Goal: Information Seeking & Learning: Learn about a topic

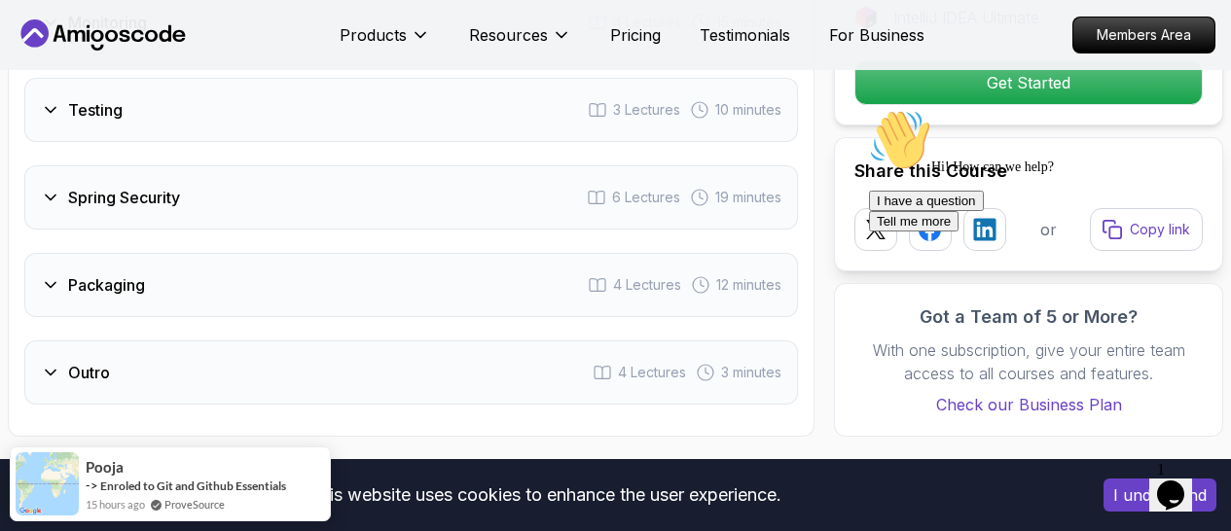
scroll to position [3855, 0]
click at [1020, 516] on div "This website uses cookies to enhance the user experience." at bounding box center [545, 495] width 1060 height 43
click at [1111, 498] on button "I understand" at bounding box center [1160, 495] width 113 height 33
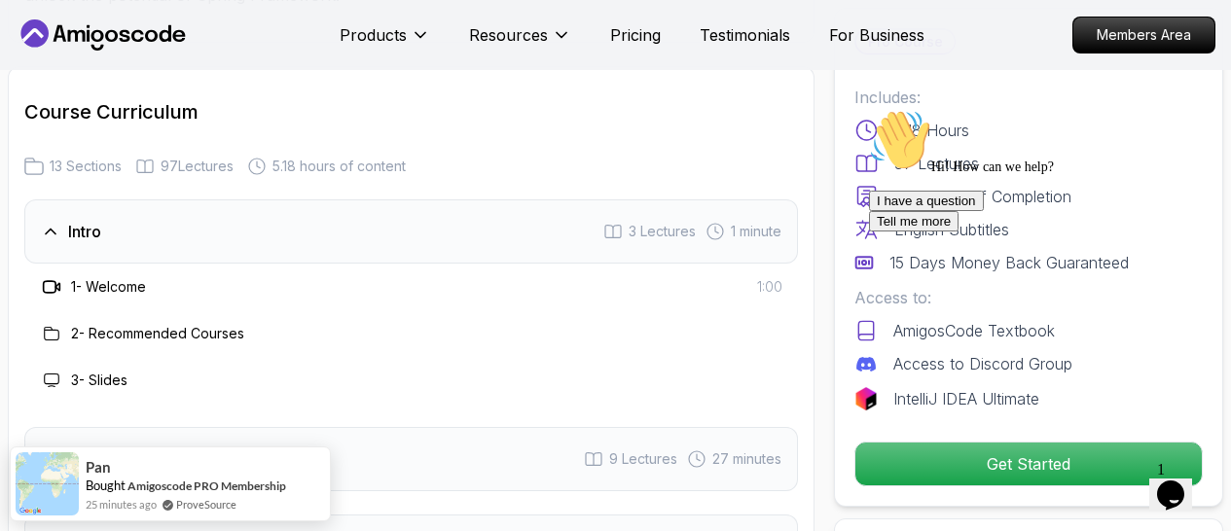
scroll to position [2920, 0]
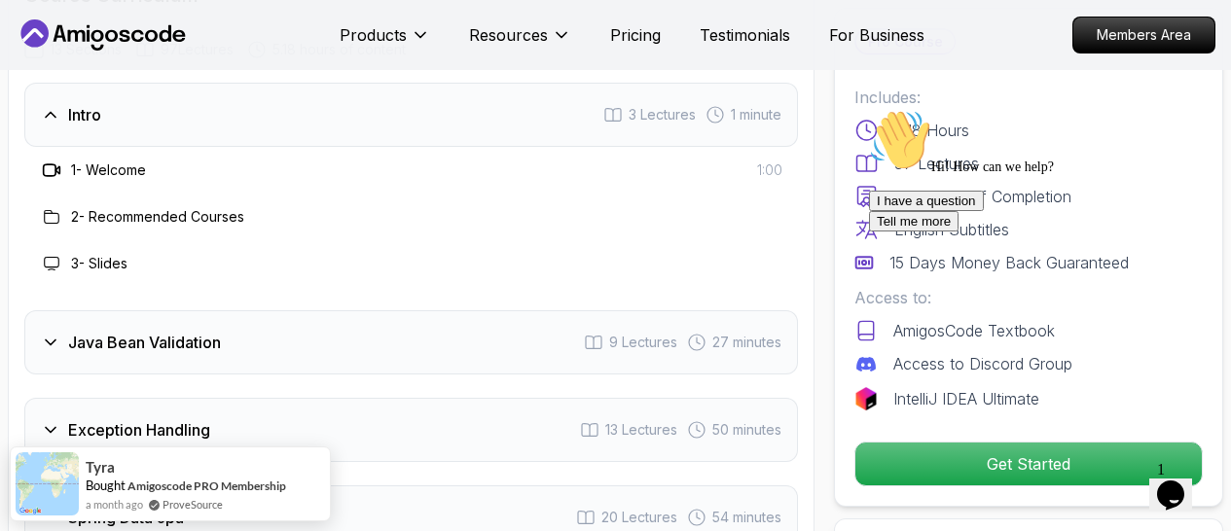
click at [497, 119] on div "Intro 3 Lectures 1 minute" at bounding box center [411, 115] width 774 height 64
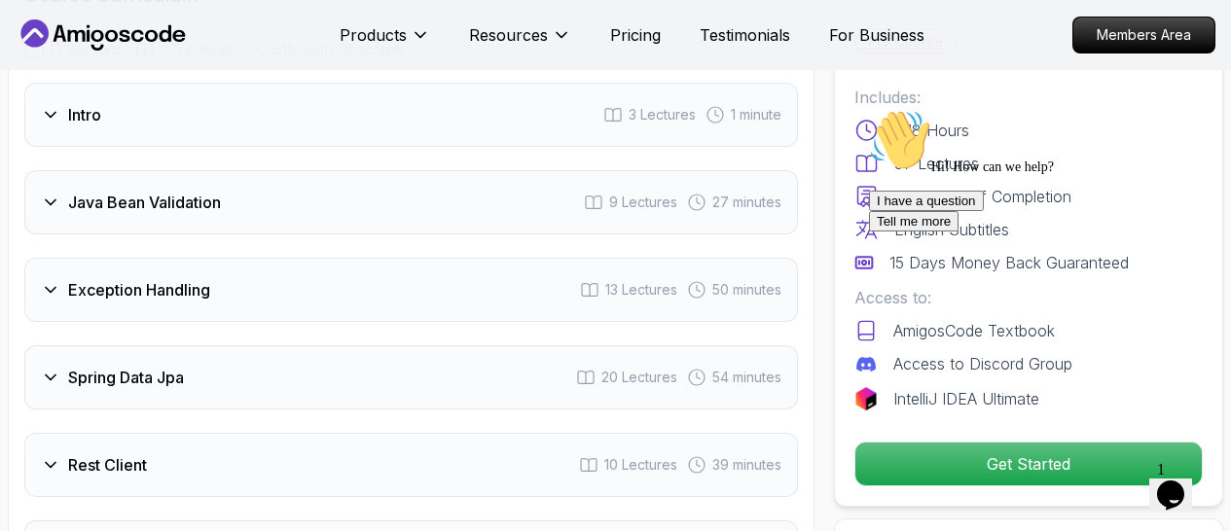
click at [395, 199] on div "Java Bean Validation 9 Lectures 27 minutes" at bounding box center [411, 202] width 774 height 64
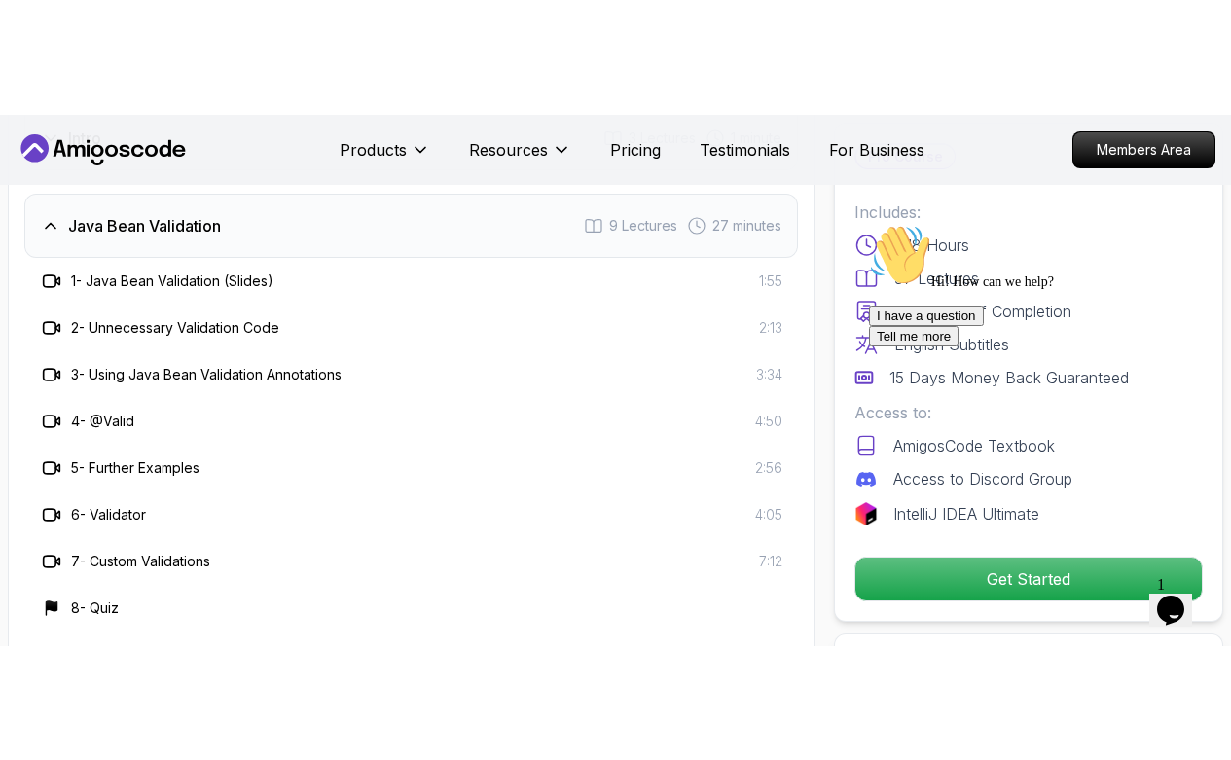
scroll to position [3029, 0]
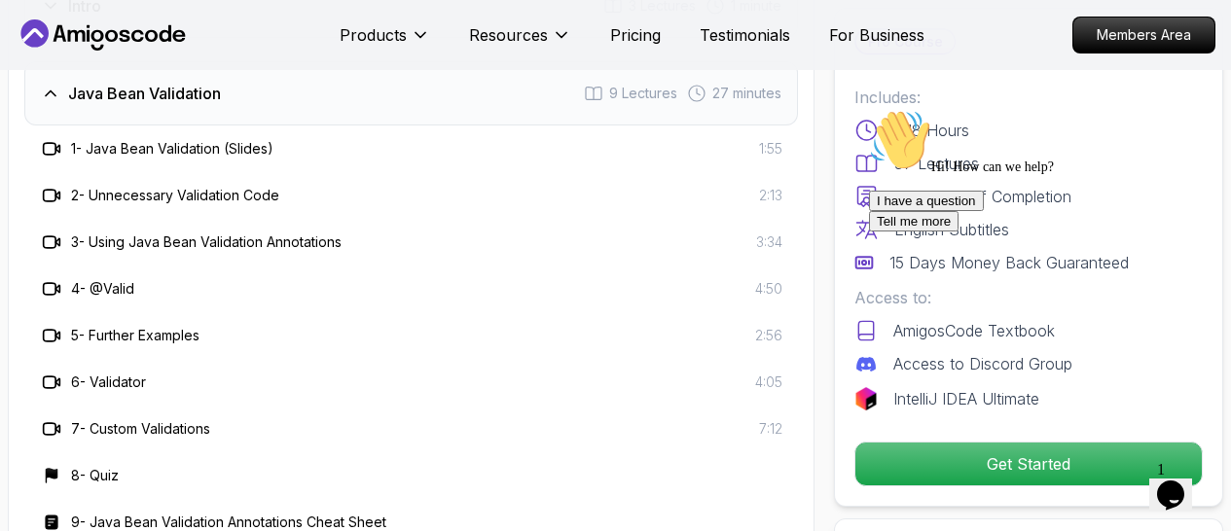
click at [239, 91] on div "Java Bean Validation 9 Lectures 27 minutes" at bounding box center [411, 93] width 774 height 64
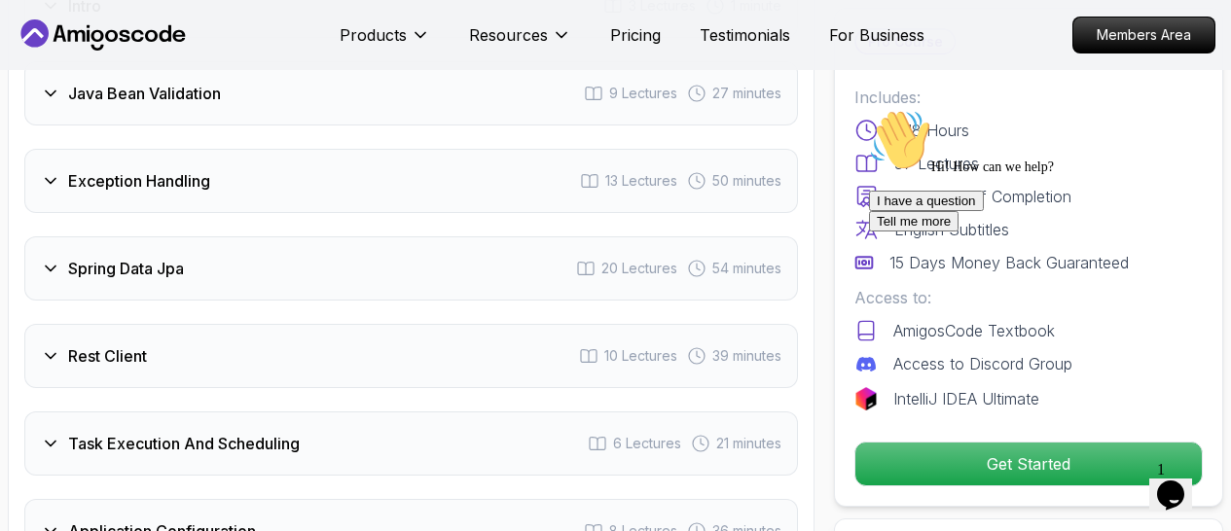
click at [201, 173] on h3 "Exception Handling" at bounding box center [139, 180] width 142 height 23
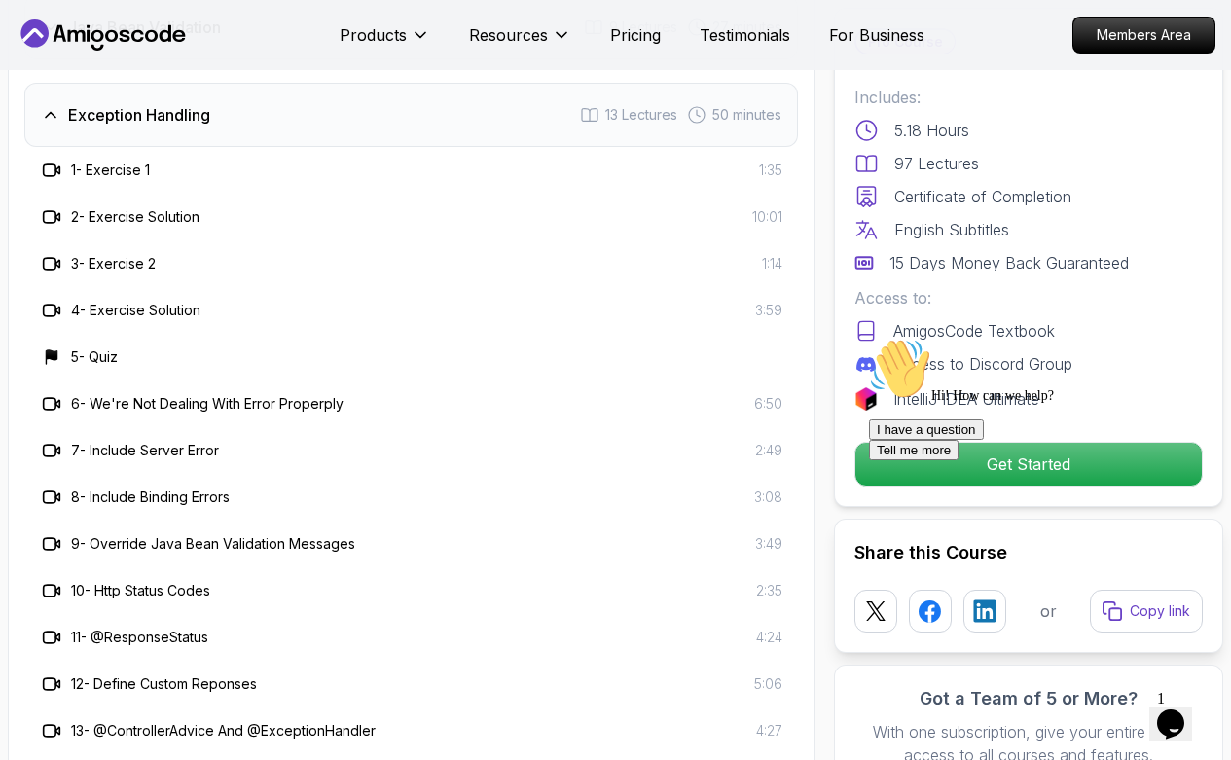
scroll to position [3056, 0]
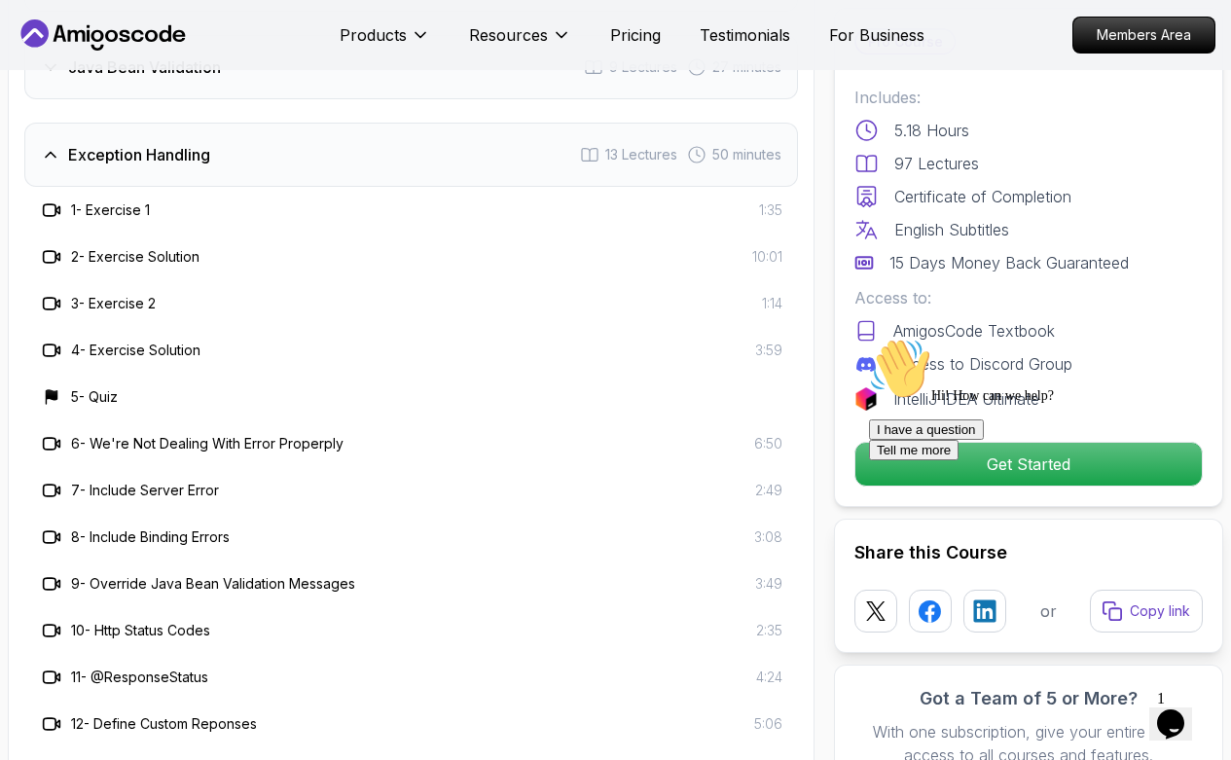
click at [180, 158] on h3 "Exception Handling" at bounding box center [139, 154] width 142 height 23
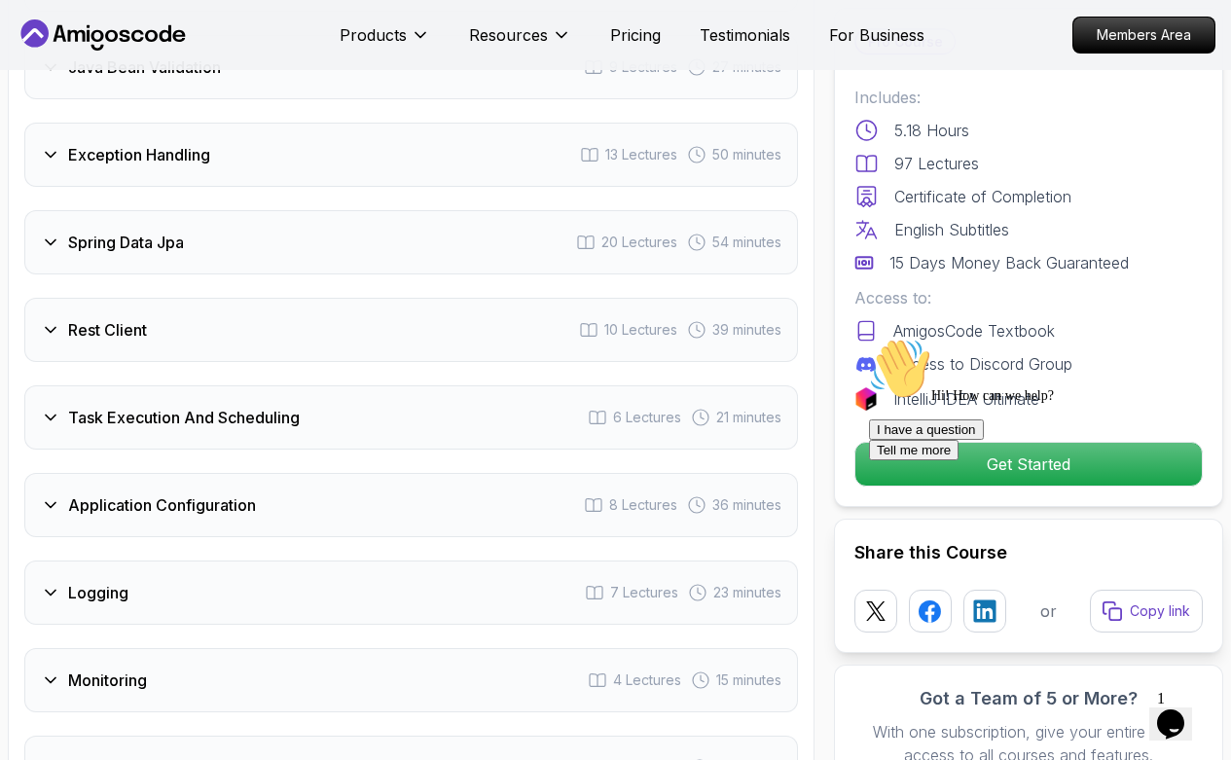
click at [215, 239] on div "Spring Data Jpa 20 Lectures 54 minutes" at bounding box center [411, 242] width 774 height 64
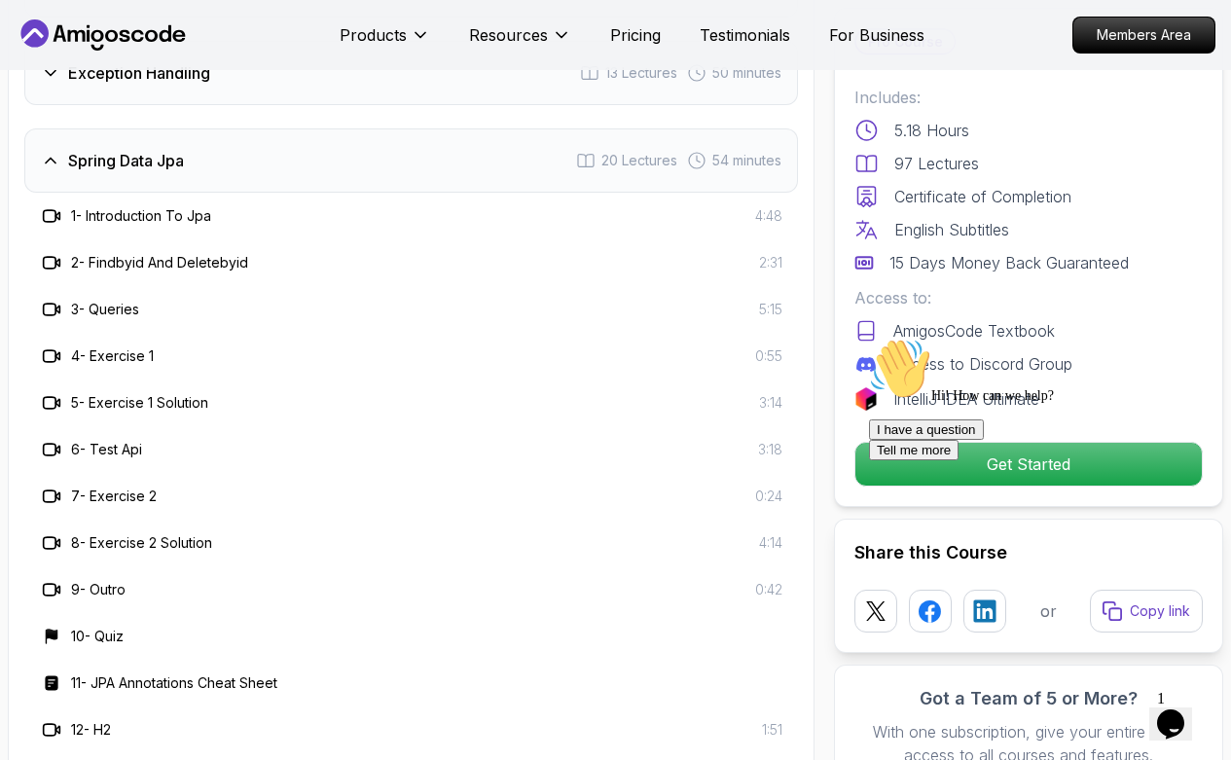
scroll to position [3178, 0]
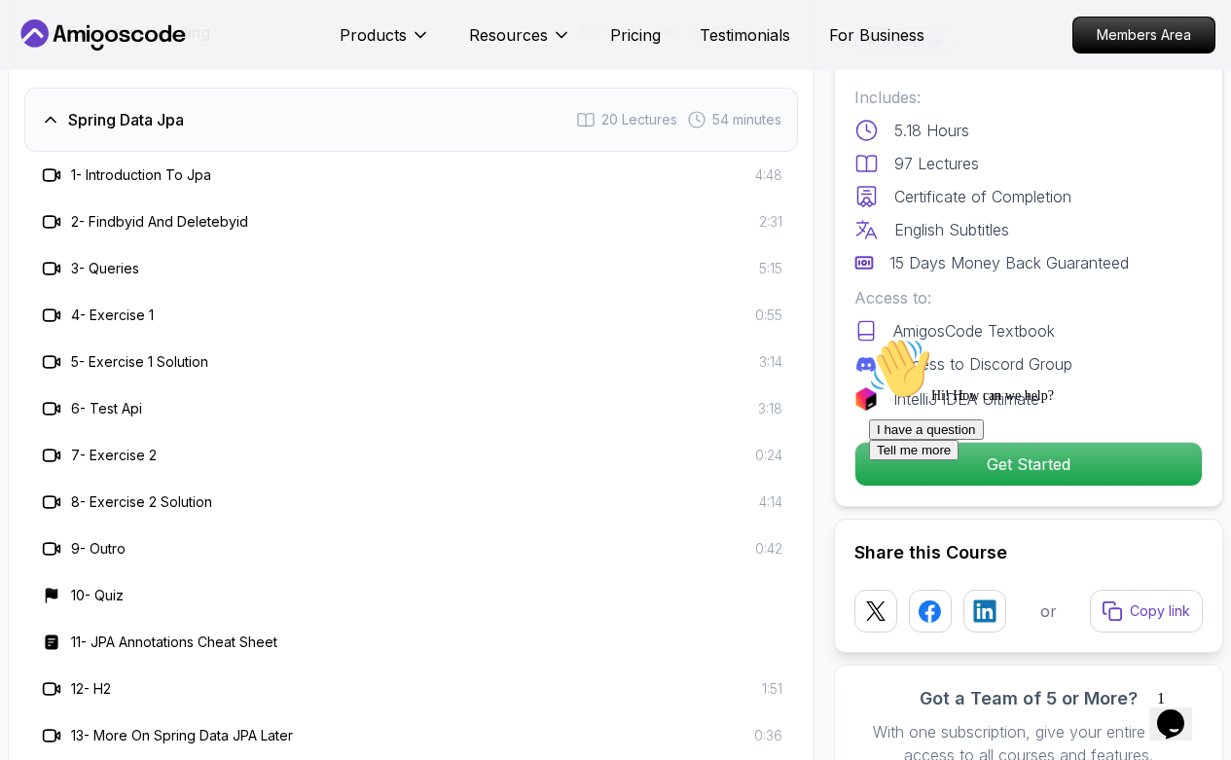
click at [1199, 338] on div "Chat attention grabber" at bounding box center [1044, 338] width 350 height 0
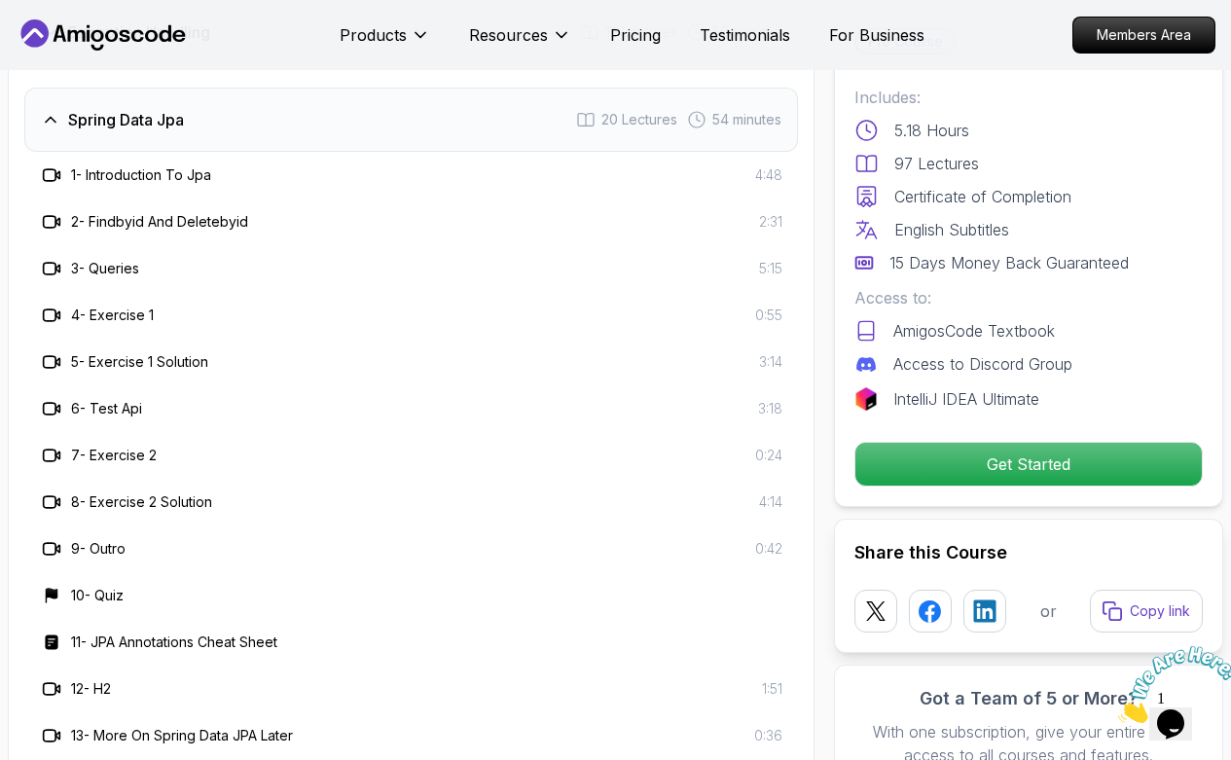
click at [1118, 531] on icon "Close" at bounding box center [1118, 718] width 0 height 17
click at [1164, 531] on icon "Opens Chat This icon Opens the chat window." at bounding box center [1170, 724] width 31 height 31
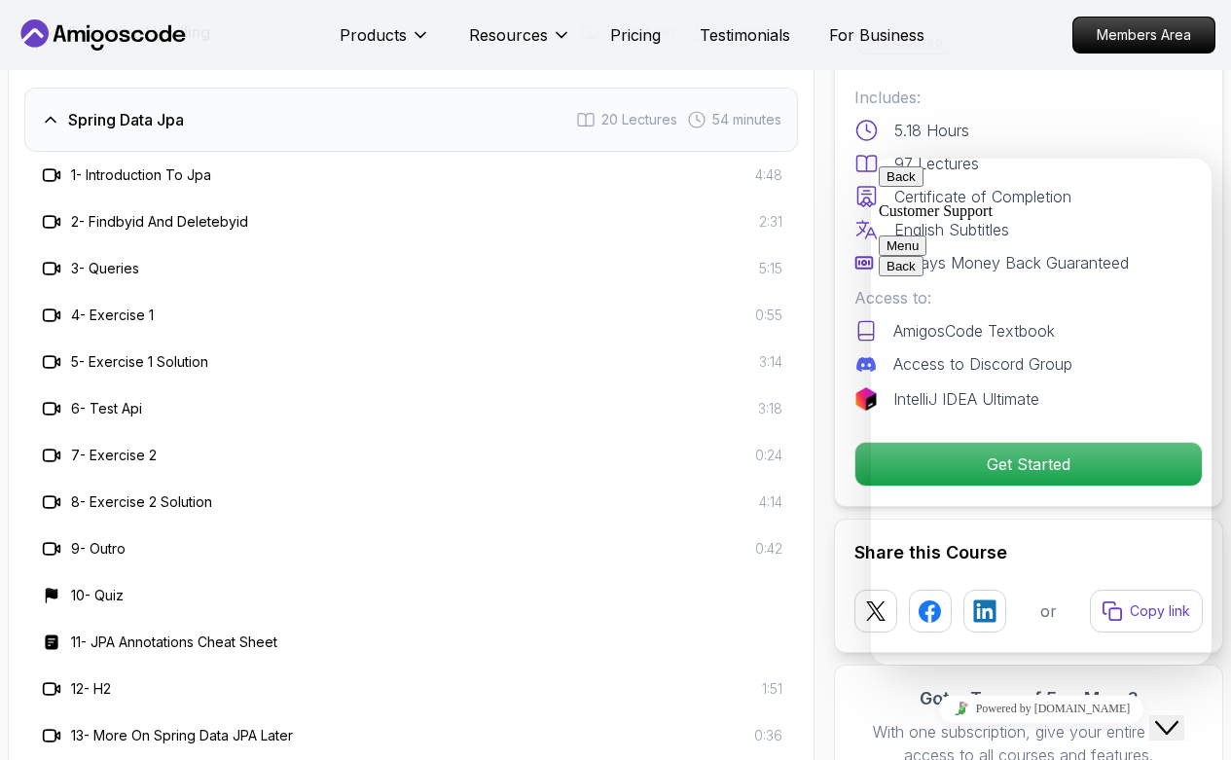
click at [927, 236] on button "Menu" at bounding box center [903, 246] width 48 height 20
click at [898, 185] on button "Back" at bounding box center [901, 176] width 45 height 20
click at [934, 531] on span "Hi there" at bounding box center [935, 765] width 113 height 17
click at [1173, 531] on icon "Close Chat This icon closes the chat window." at bounding box center [1166, 727] width 23 height 23
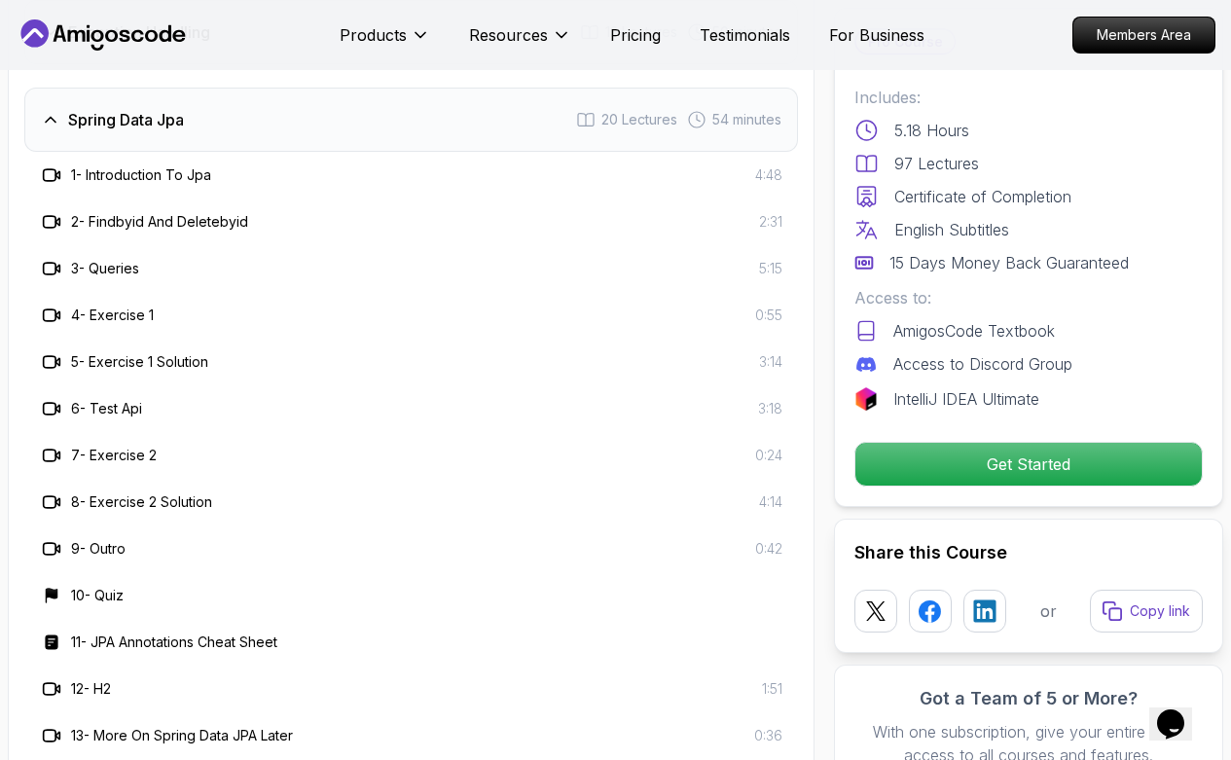
click at [253, 130] on div "Spring Data Jpa 20 Lectures 54 minutes" at bounding box center [411, 120] width 774 height 64
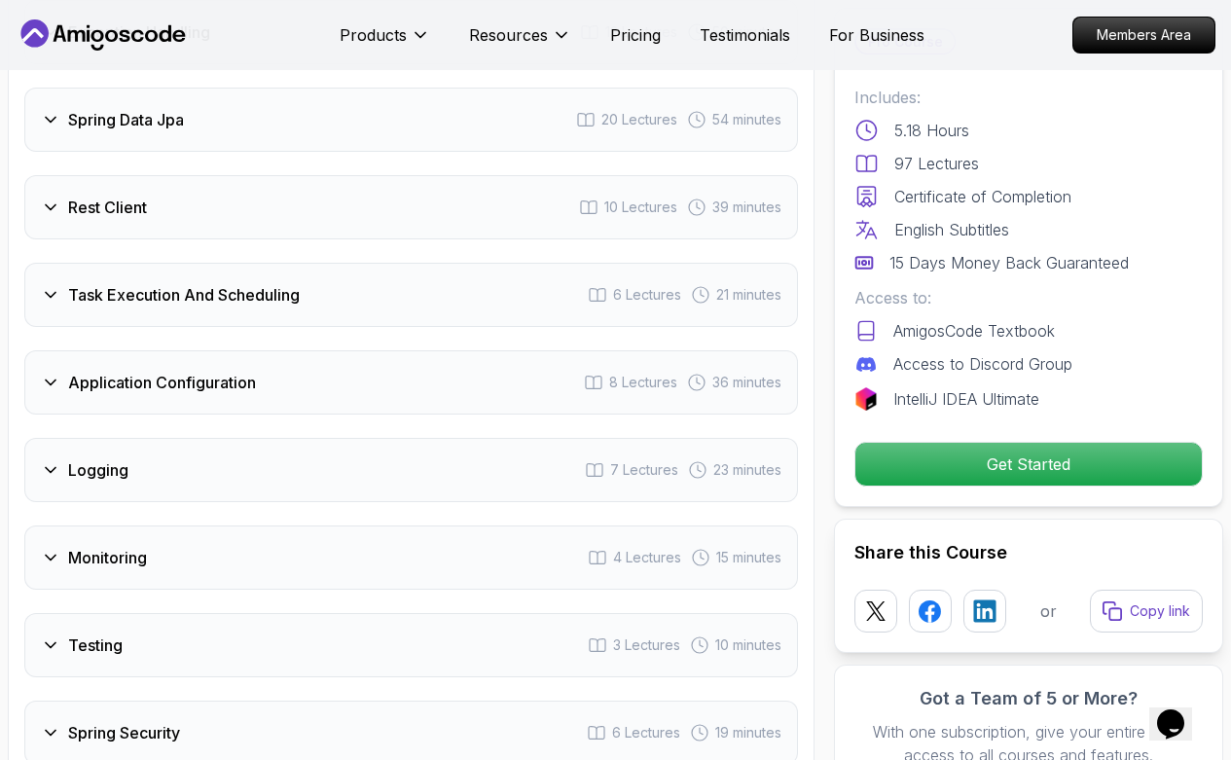
click at [232, 205] on div "Rest Client 10 Lectures 39 minutes" at bounding box center [411, 207] width 774 height 64
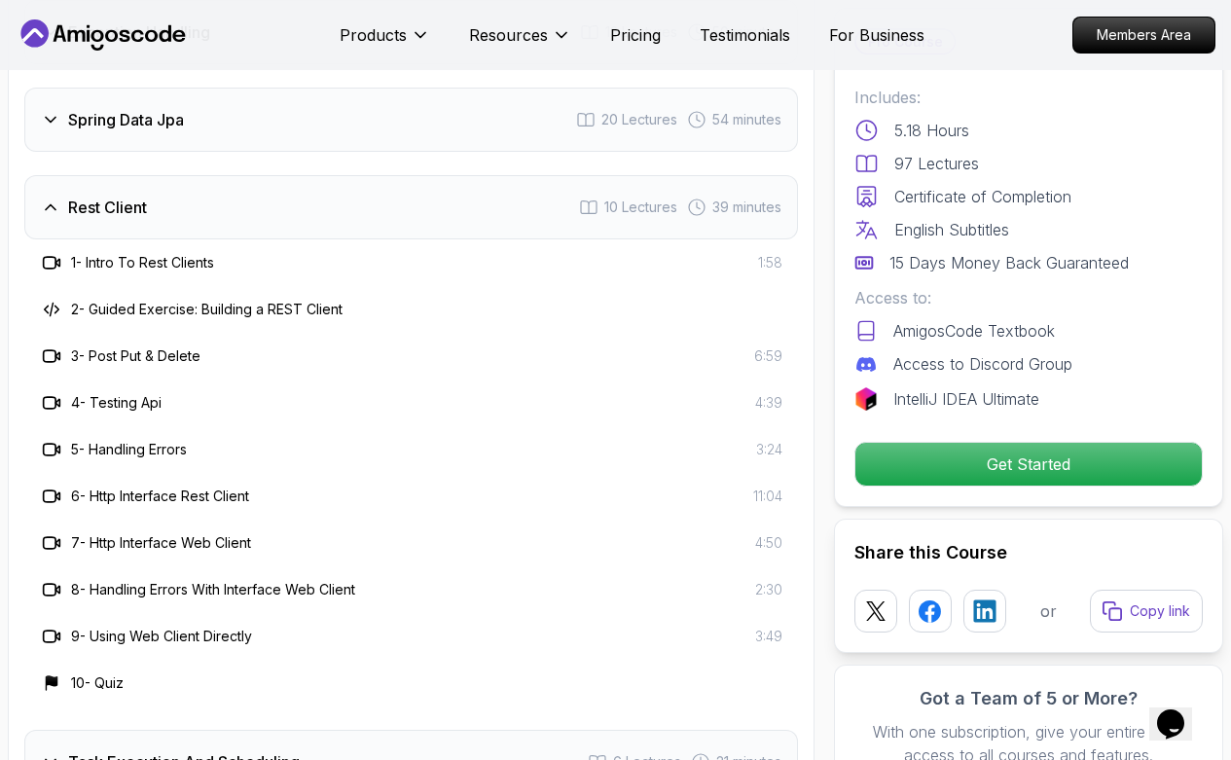
click at [262, 209] on div "Rest Client 10 Lectures 39 minutes" at bounding box center [411, 207] width 774 height 64
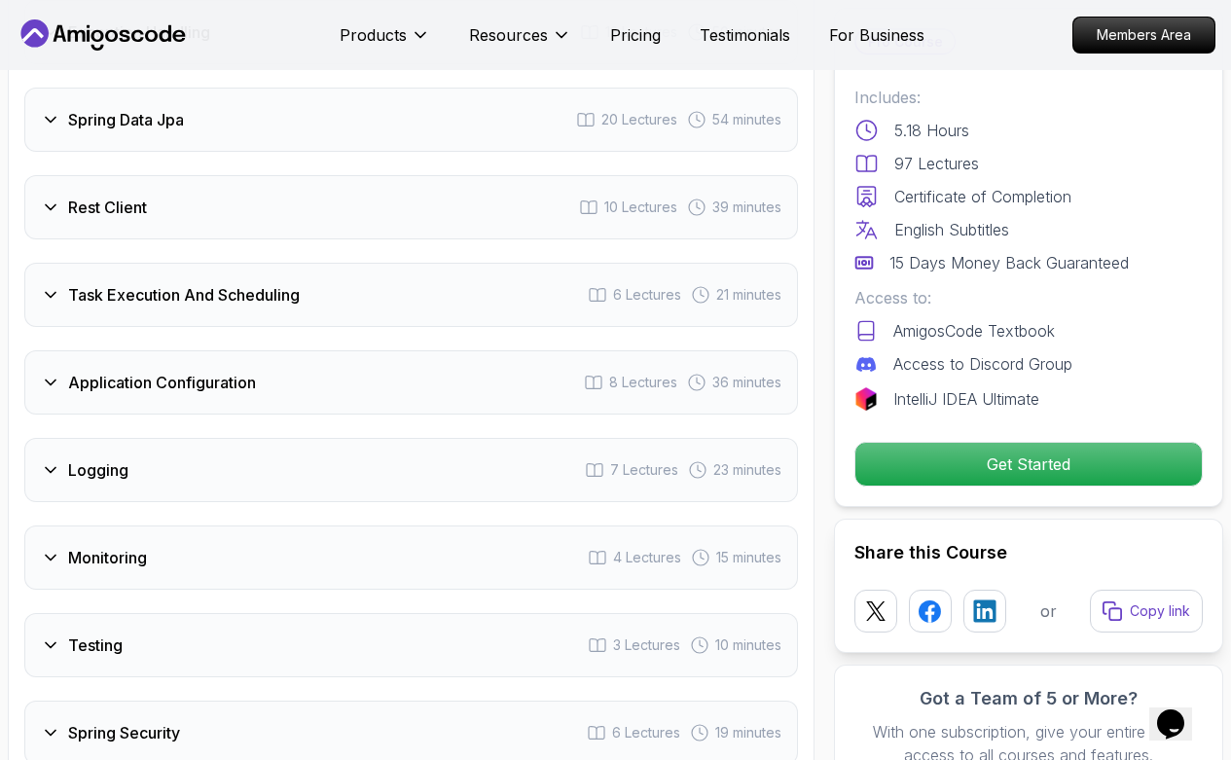
scroll to position [3061, 0]
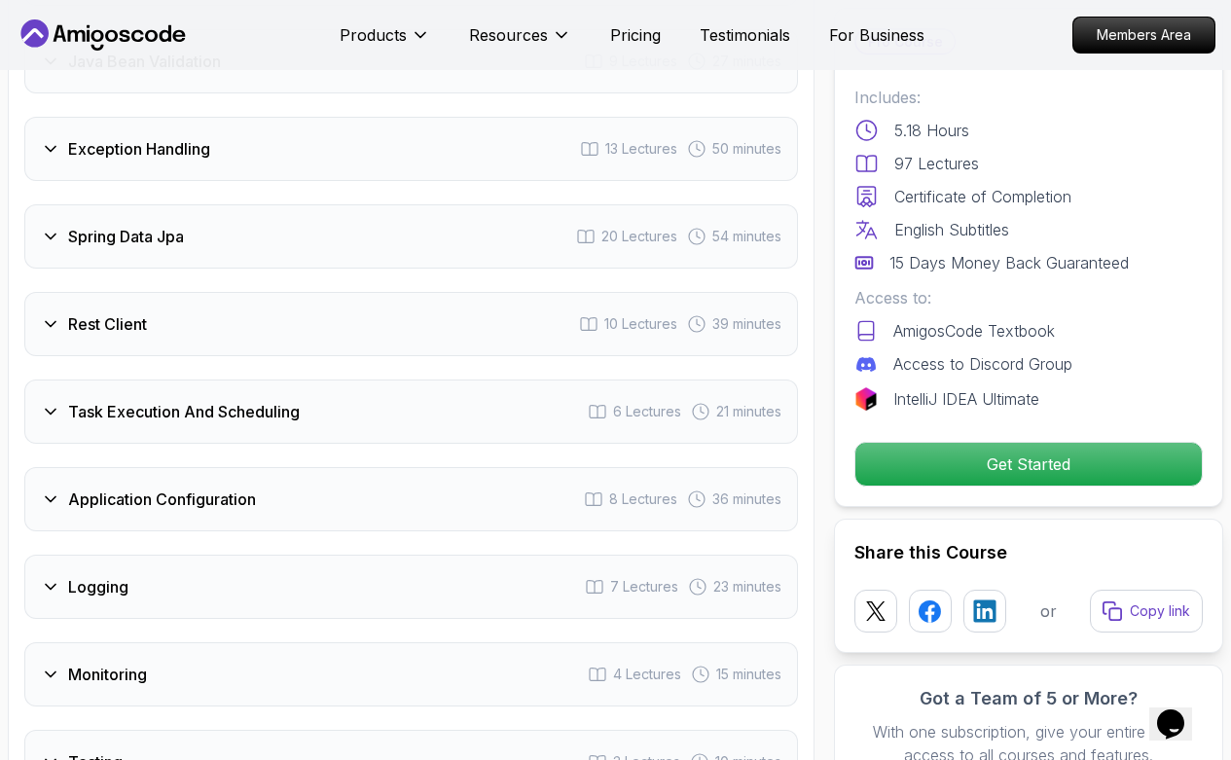
click at [506, 155] on div "Exception Handling 13 Lectures 50 minutes" at bounding box center [411, 149] width 774 height 64
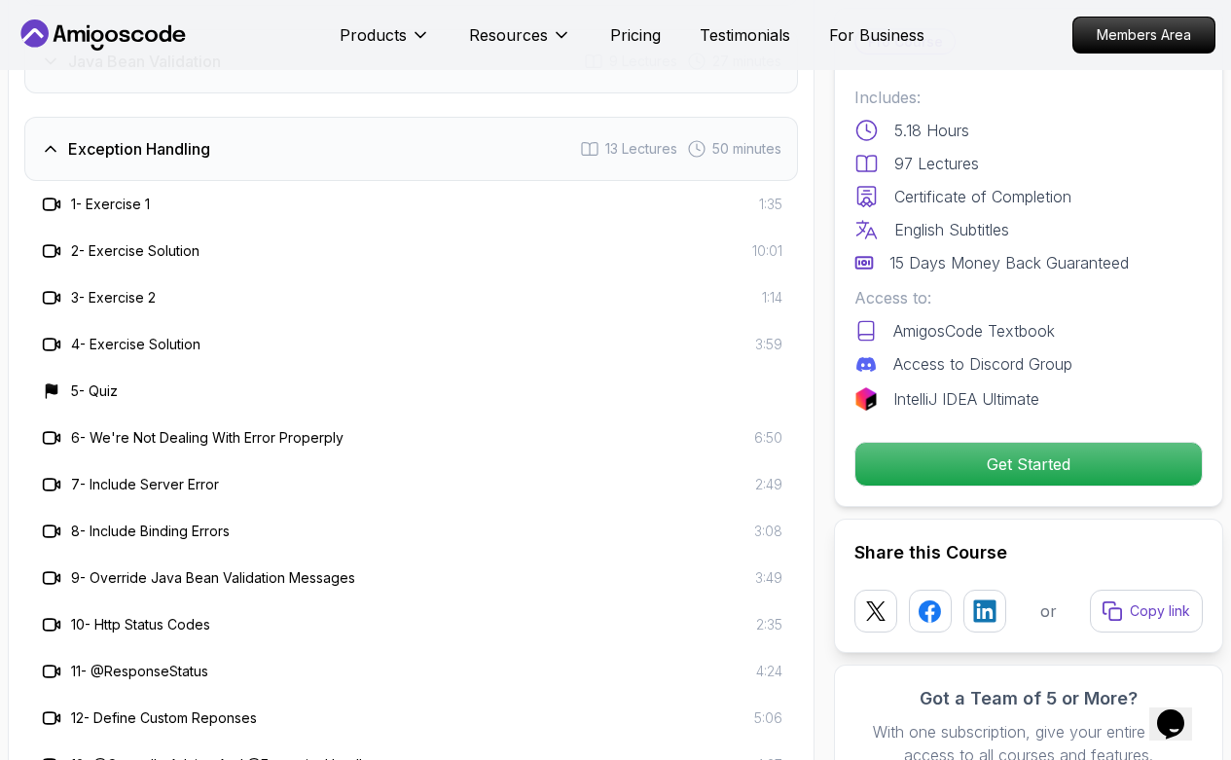
click at [476, 161] on div "Exception Handling 13 Lectures 50 minutes" at bounding box center [411, 149] width 774 height 64
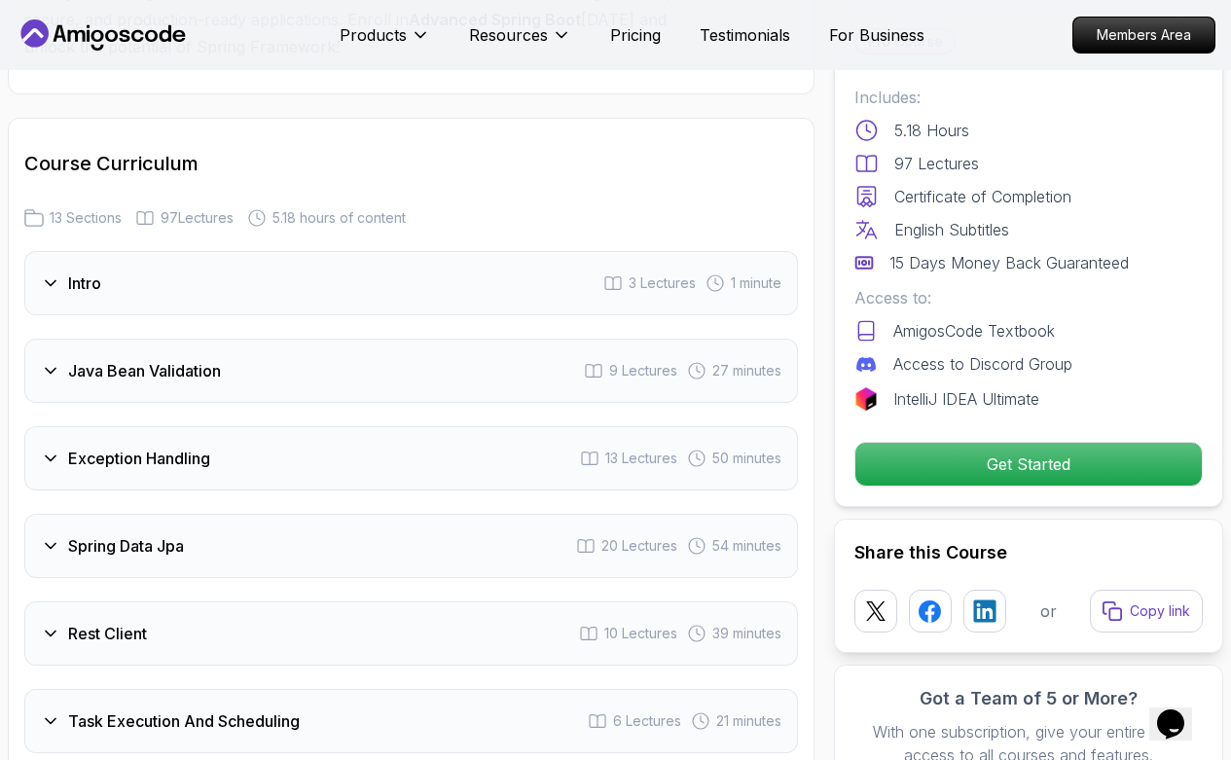
scroll to position [2828, 0]
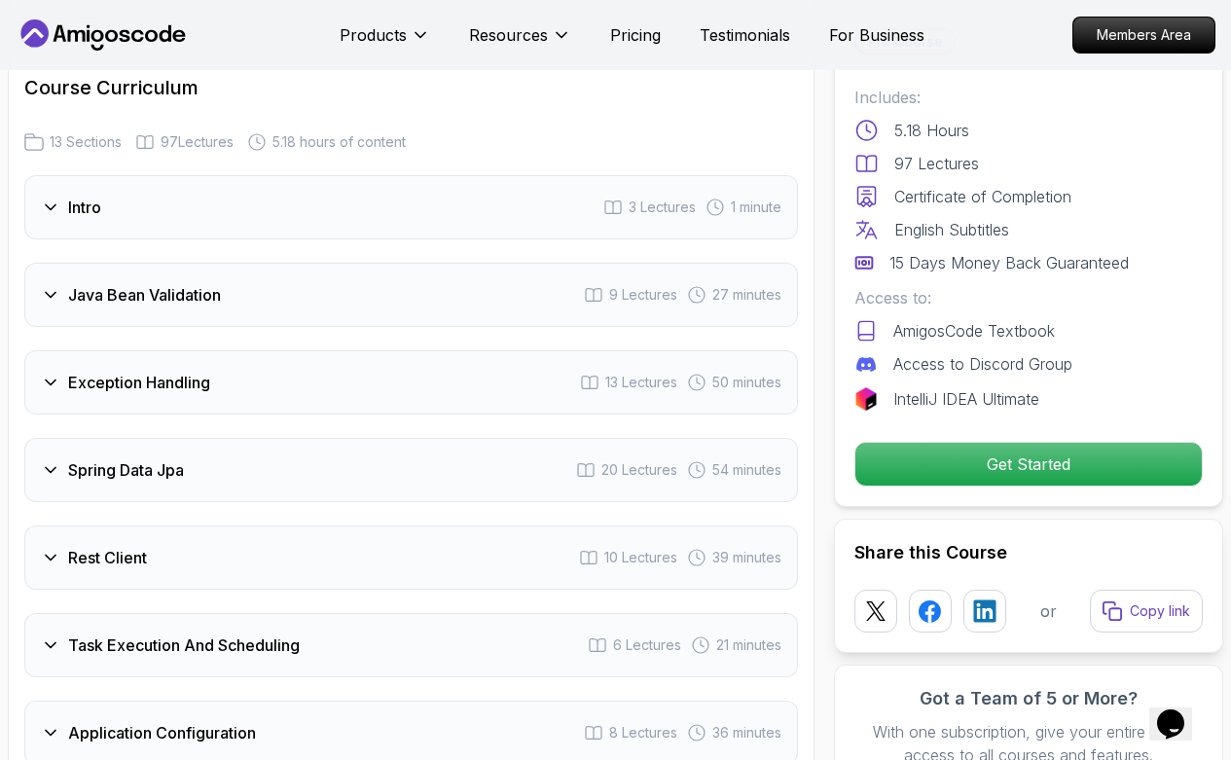
click at [547, 209] on div "Intro 3 Lectures 1 minute" at bounding box center [411, 207] width 774 height 64
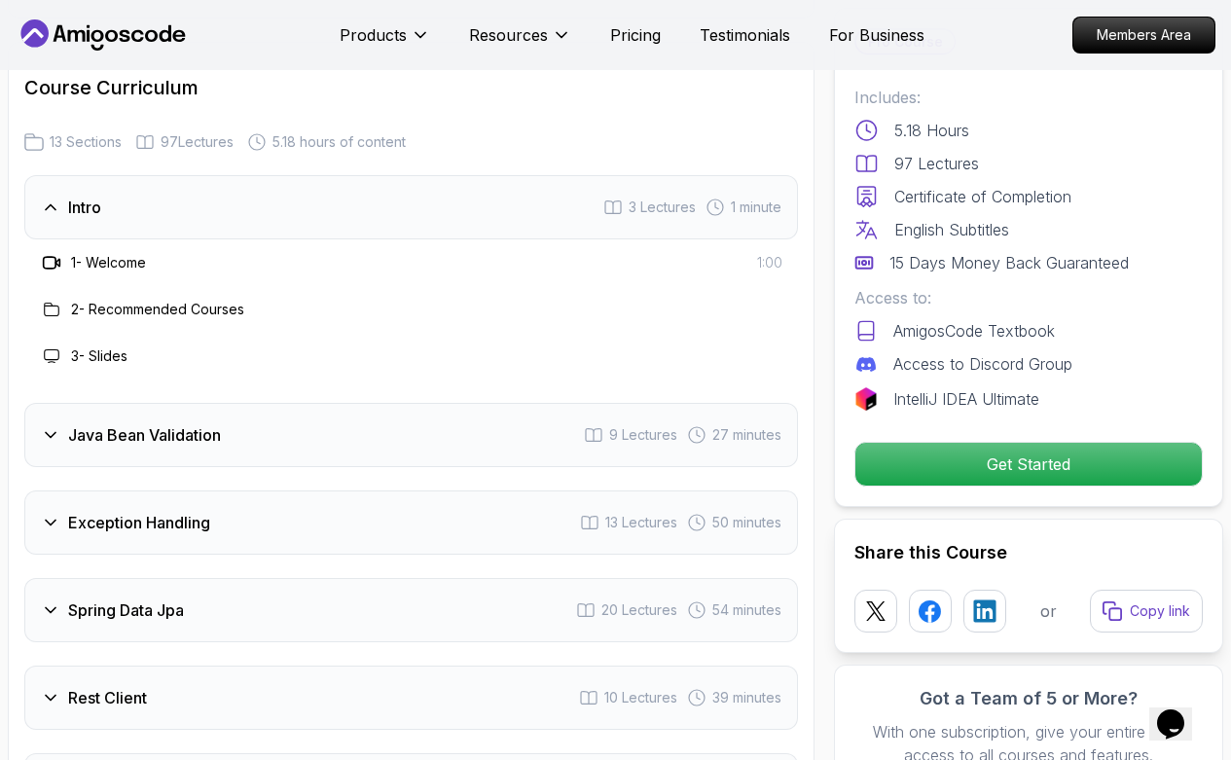
click at [389, 201] on div "Intro 3 Lectures 1 minute" at bounding box center [411, 207] width 774 height 64
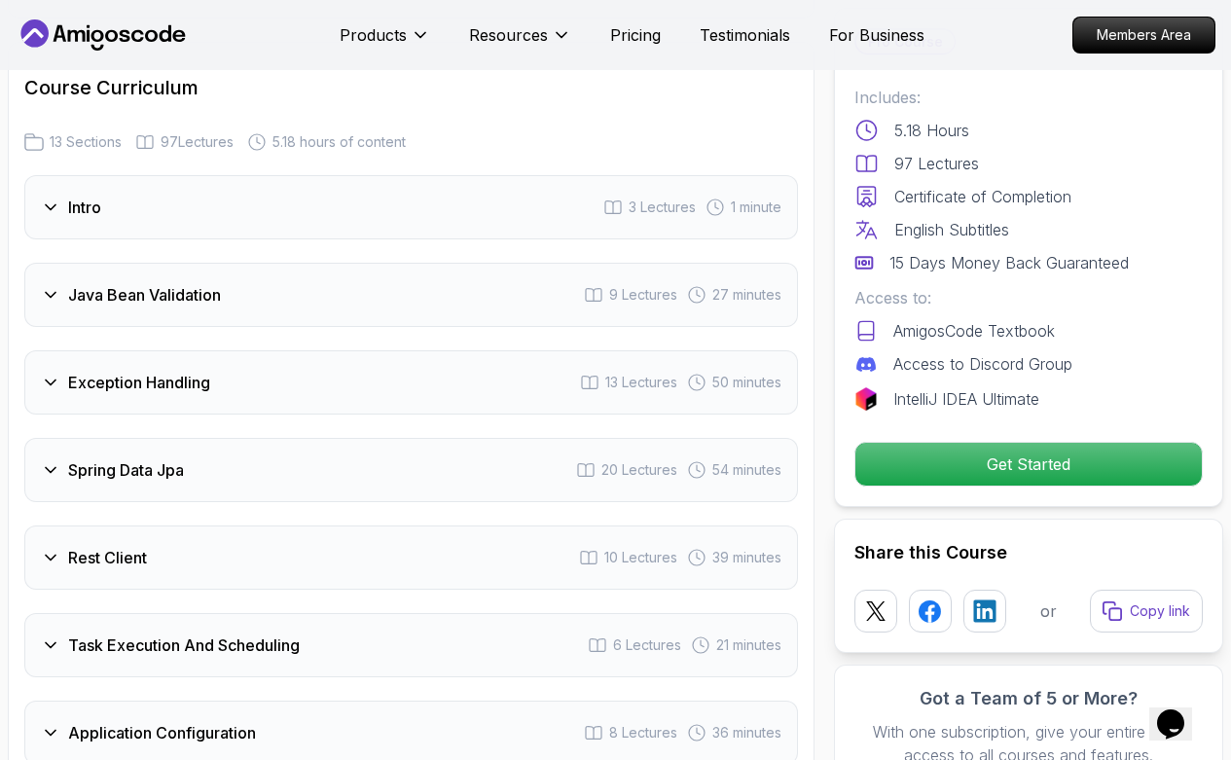
click at [408, 286] on div "Java Bean Validation 9 Lectures 27 minutes" at bounding box center [411, 295] width 774 height 64
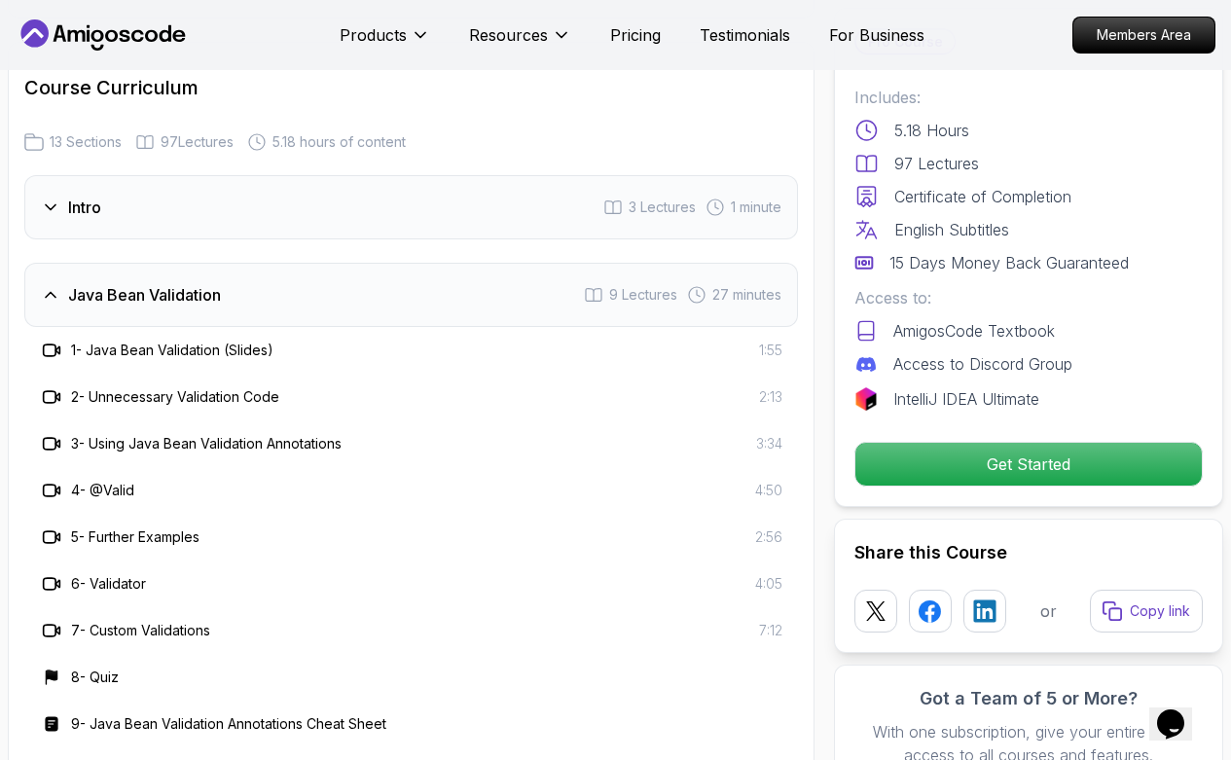
click at [363, 297] on div "Java Bean Validation 9 Lectures 27 minutes" at bounding box center [411, 295] width 774 height 64
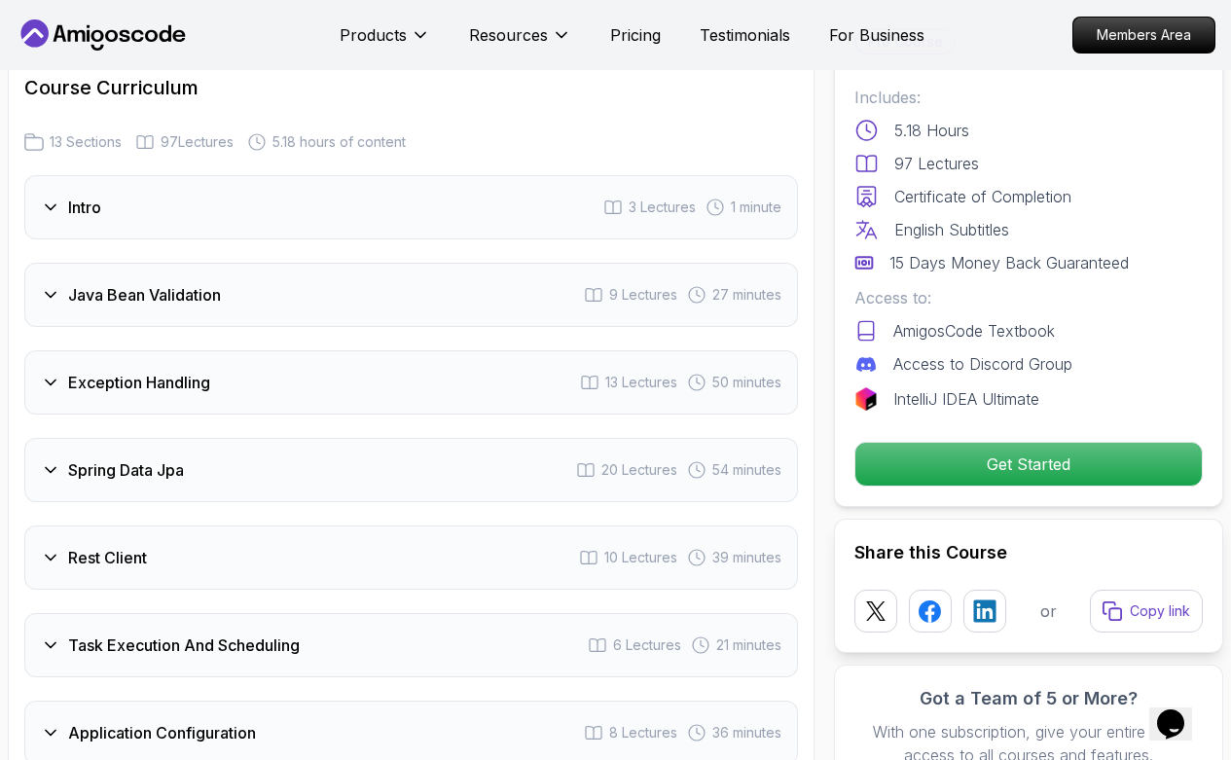
click at [382, 386] on div "Exception Handling 13 Lectures 50 minutes" at bounding box center [411, 382] width 774 height 64
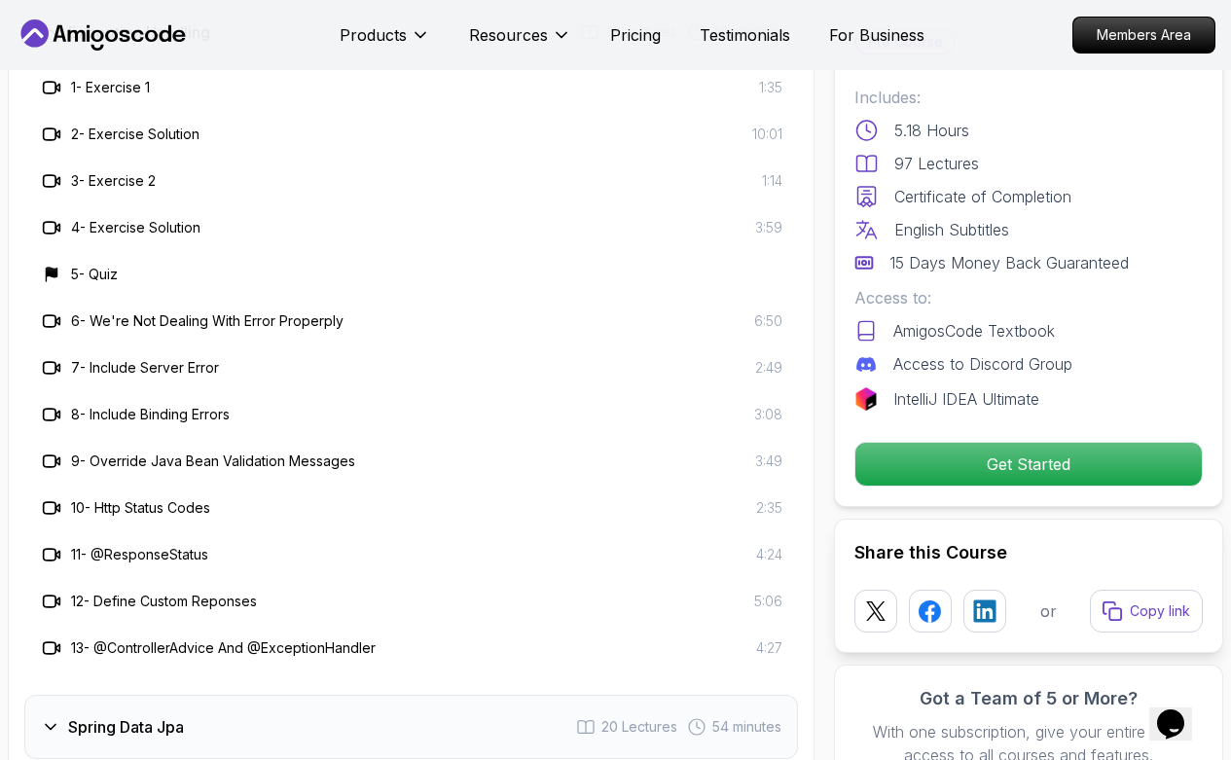
scroll to position [3061, 0]
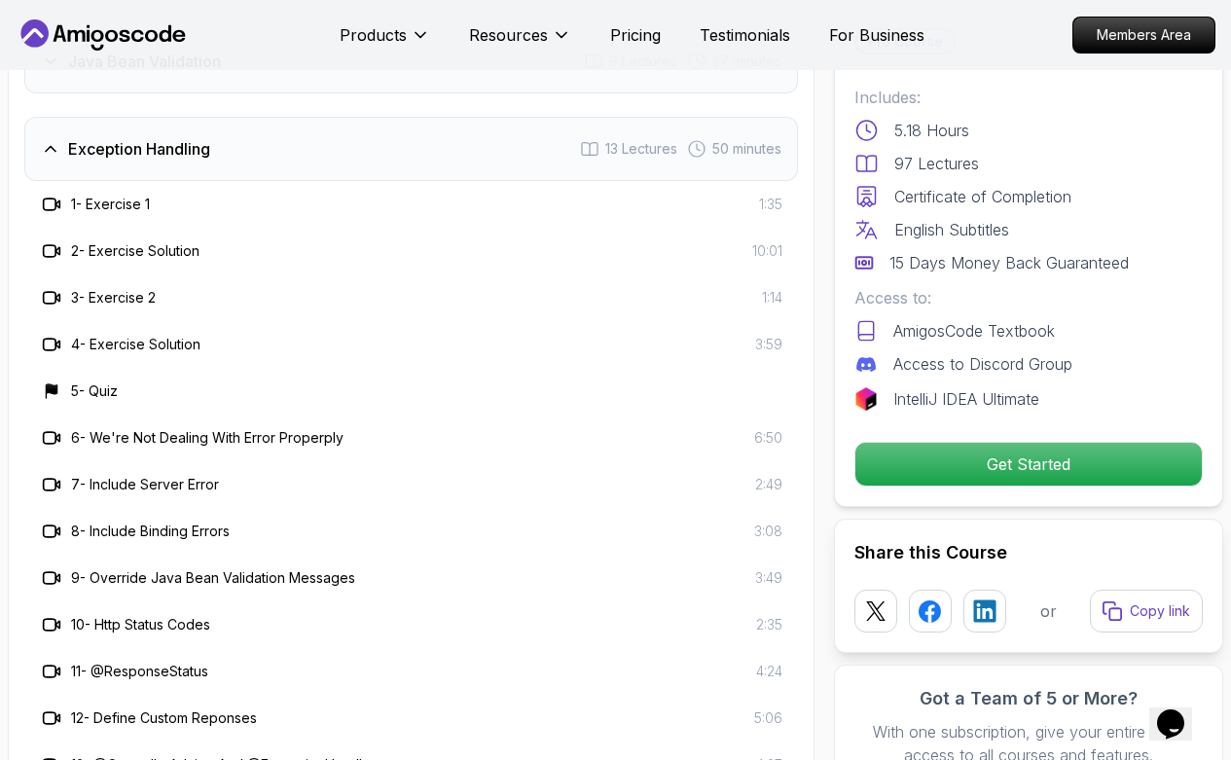
click at [482, 161] on div "Exception Handling 13 Lectures 50 minutes" at bounding box center [411, 149] width 774 height 64
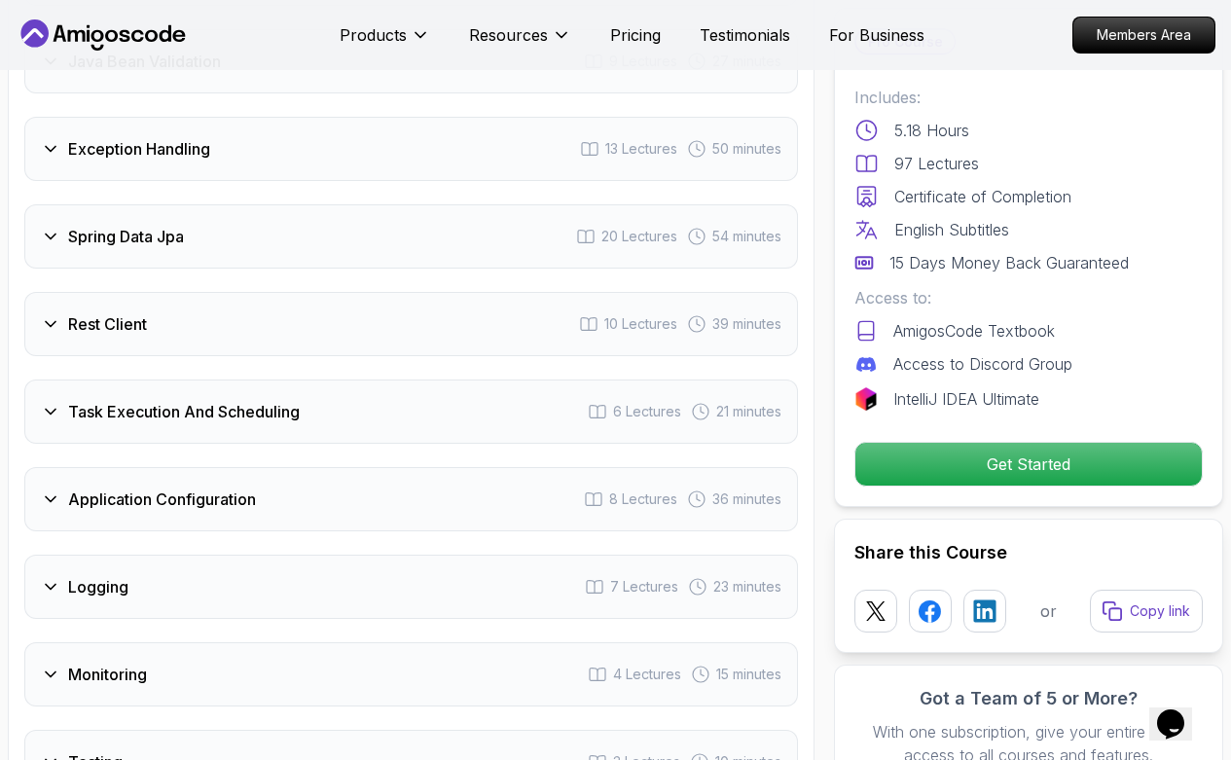
click at [462, 228] on div "Spring Data Jpa 20 Lectures 54 minutes" at bounding box center [411, 236] width 774 height 64
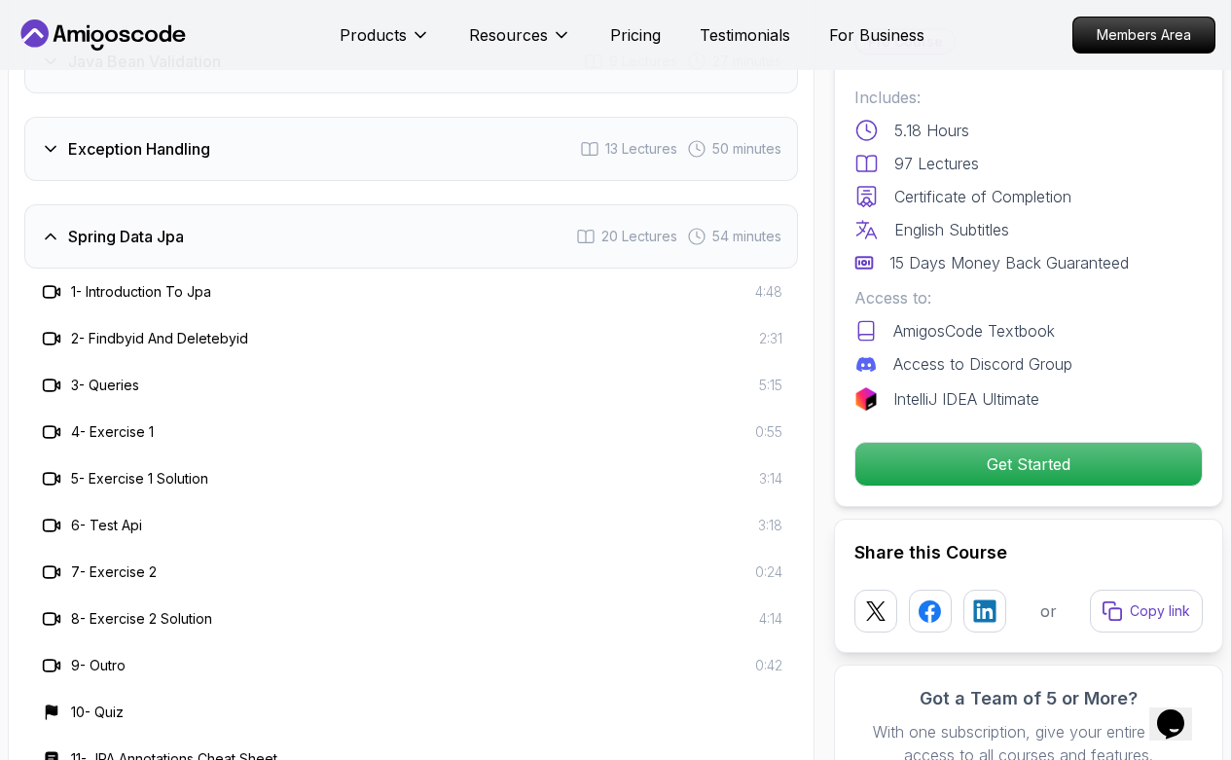
click at [775, 295] on span "4:48" at bounding box center [768, 291] width 27 height 19
drag, startPoint x: 90, startPoint y: 298, endPoint x: 818, endPoint y: 267, distance: 728.8
click at [788, 293] on div "1 - Introduction To Jpa 4:48" at bounding box center [411, 292] width 774 height 47
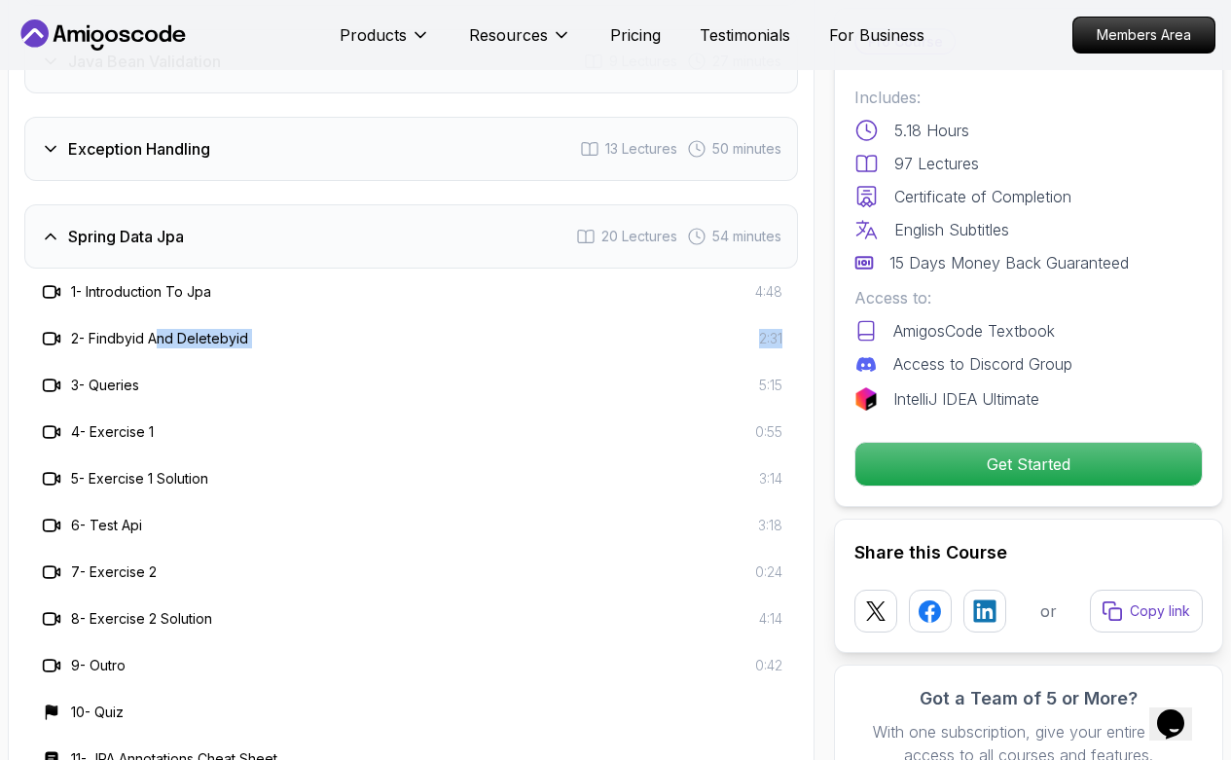
drag, startPoint x: 162, startPoint y: 340, endPoint x: 797, endPoint y: 339, distance: 635.6
click at [797, 339] on div "2 - Findbyid And Deletebyid 2:31" at bounding box center [411, 338] width 774 height 47
drag, startPoint x: 94, startPoint y: 380, endPoint x: 785, endPoint y: 387, distance: 690.2
click at [785, 387] on div "3 - Queries 5:15" at bounding box center [411, 385] width 774 height 47
drag, startPoint x: 125, startPoint y: 430, endPoint x: 779, endPoint y: 426, distance: 654.1
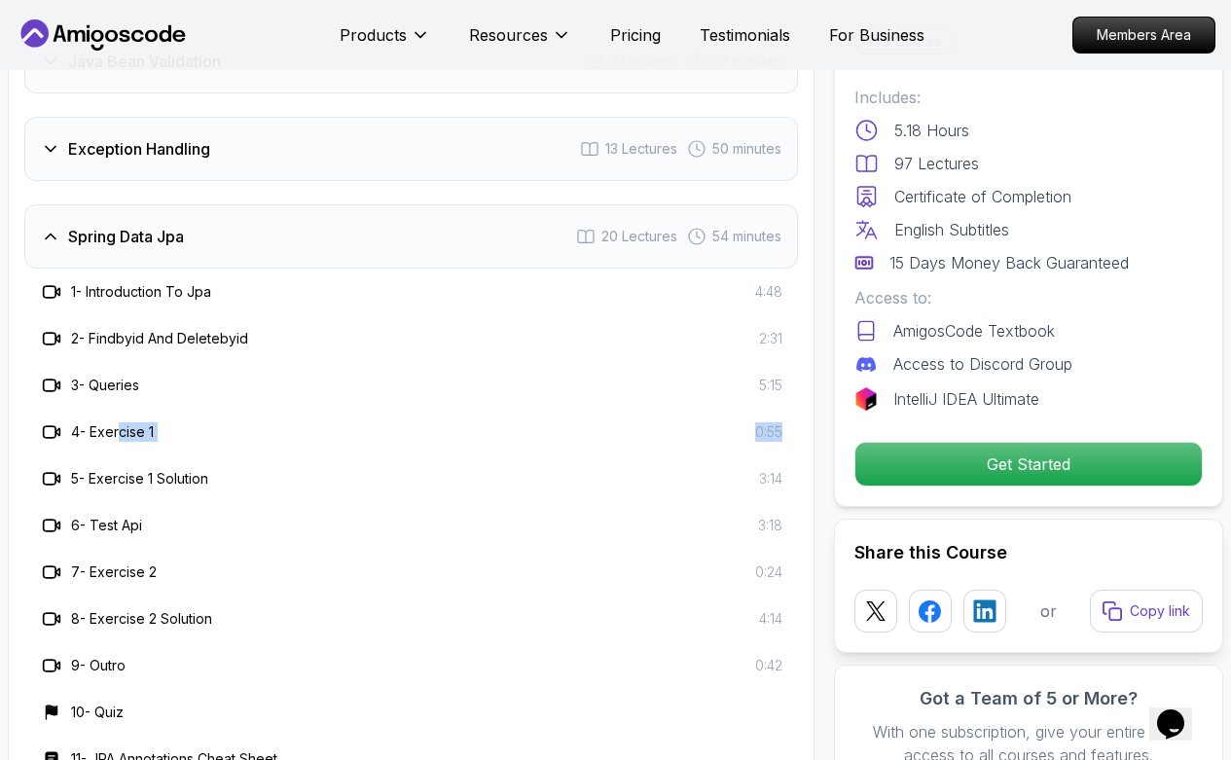
click at [779, 426] on div "4 - Exercise 1 0:55" at bounding box center [411, 432] width 743 height 23
drag, startPoint x: 174, startPoint y: 482, endPoint x: 782, endPoint y: 478, distance: 607.4
click at [782, 478] on div "5 - Exercise 1 Solution 3:14" at bounding box center [411, 478] width 743 height 23
drag, startPoint x: 126, startPoint y: 532, endPoint x: 786, endPoint y: 519, distance: 660.1
click at [786, 519] on div "6 - [DEMOGRAPHIC_DATA] 3:18" at bounding box center [411, 525] width 774 height 47
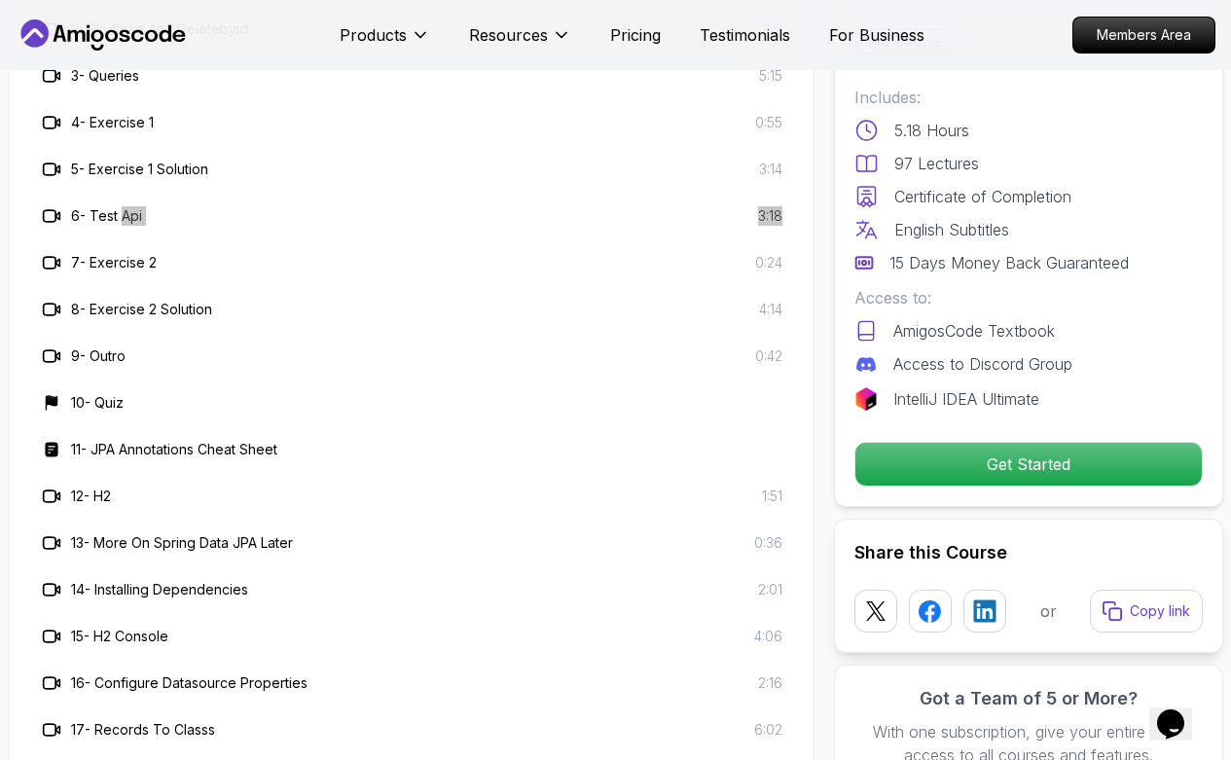
scroll to position [3412, 0]
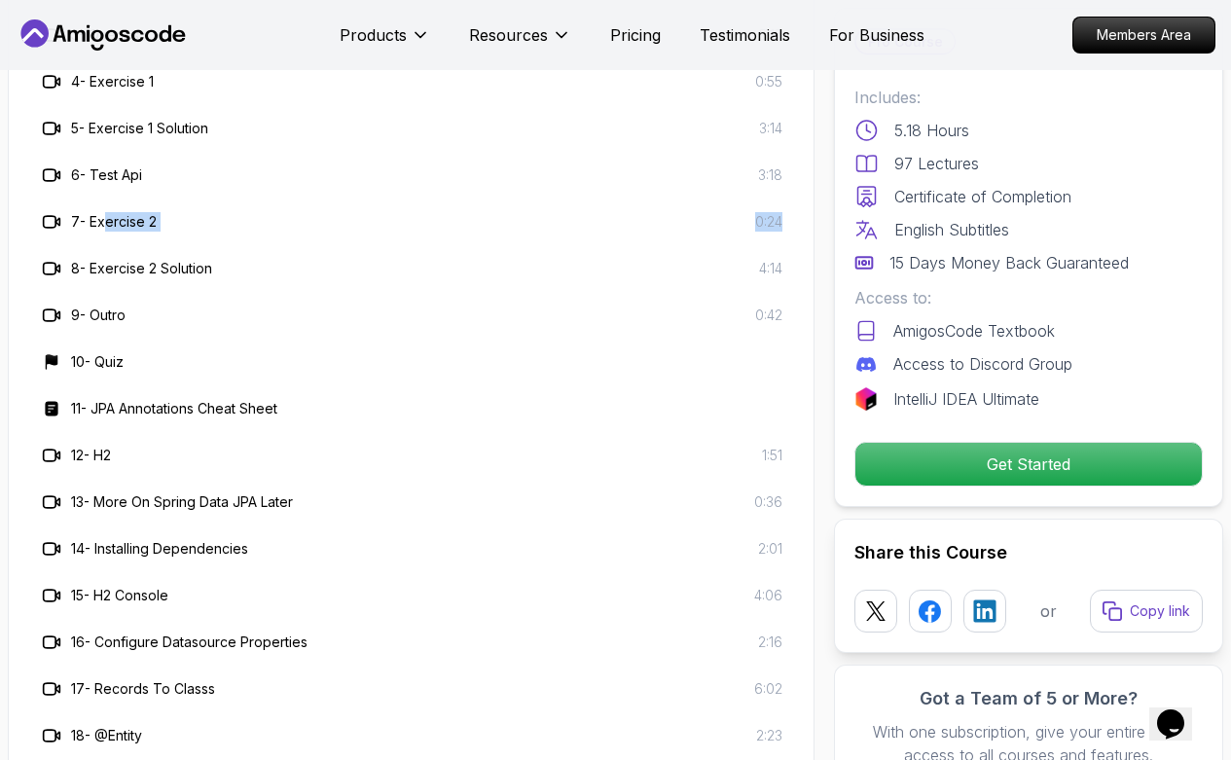
drag, startPoint x: 112, startPoint y: 218, endPoint x: 786, endPoint y: 223, distance: 673.6
click at [786, 223] on div "7 - Exercise 2 0:24" at bounding box center [411, 222] width 774 height 47
drag, startPoint x: 213, startPoint y: 285, endPoint x: 786, endPoint y: 259, distance: 573.0
click at [786, 259] on div "8 - Exercise 2 Solution 4:14" at bounding box center [411, 268] width 774 height 47
click at [252, 264] on div "8 - Exercise 2 Solution 4:14" at bounding box center [411, 268] width 743 height 23
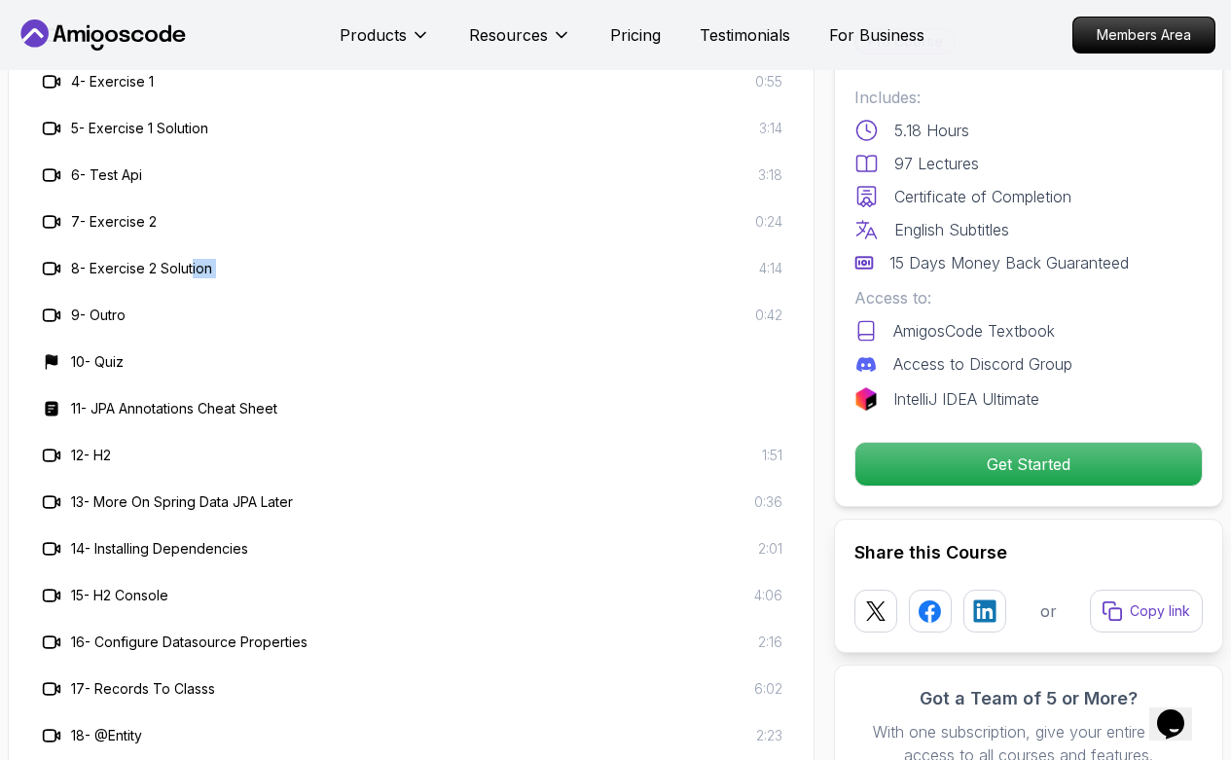
drag, startPoint x: 195, startPoint y: 269, endPoint x: 780, endPoint y: 259, distance: 585.1
click at [780, 259] on div "8 - Exercise 2 Solution 4:14" at bounding box center [411, 268] width 743 height 23
click at [783, 266] on div "8 - Exercise 2 Solution 4:14" at bounding box center [411, 268] width 774 height 47
drag, startPoint x: 777, startPoint y: 266, endPoint x: 898, endPoint y: 240, distance: 124.3
click at [205, 262] on div "8 - Exercise 2 Solution 4:14" at bounding box center [411, 268] width 743 height 23
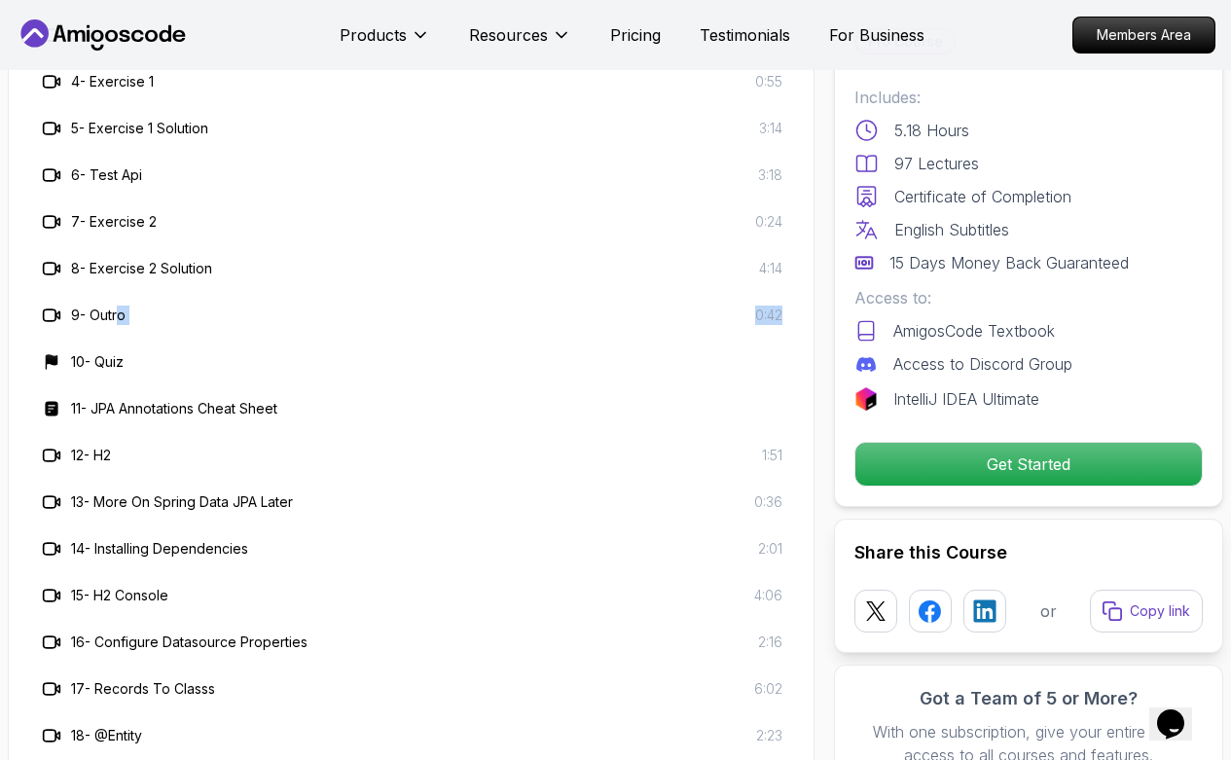
drag, startPoint x: 122, startPoint y: 314, endPoint x: 794, endPoint y: 311, distance: 672.6
click at [794, 311] on div "9 - Outro 0:42" at bounding box center [411, 315] width 774 height 47
drag, startPoint x: 113, startPoint y: 462, endPoint x: 787, endPoint y: 461, distance: 674.6
click at [787, 461] on div "12 - H2 1:51" at bounding box center [411, 455] width 774 height 47
drag, startPoint x: 180, startPoint y: 508, endPoint x: 790, endPoint y: 494, distance: 610.5
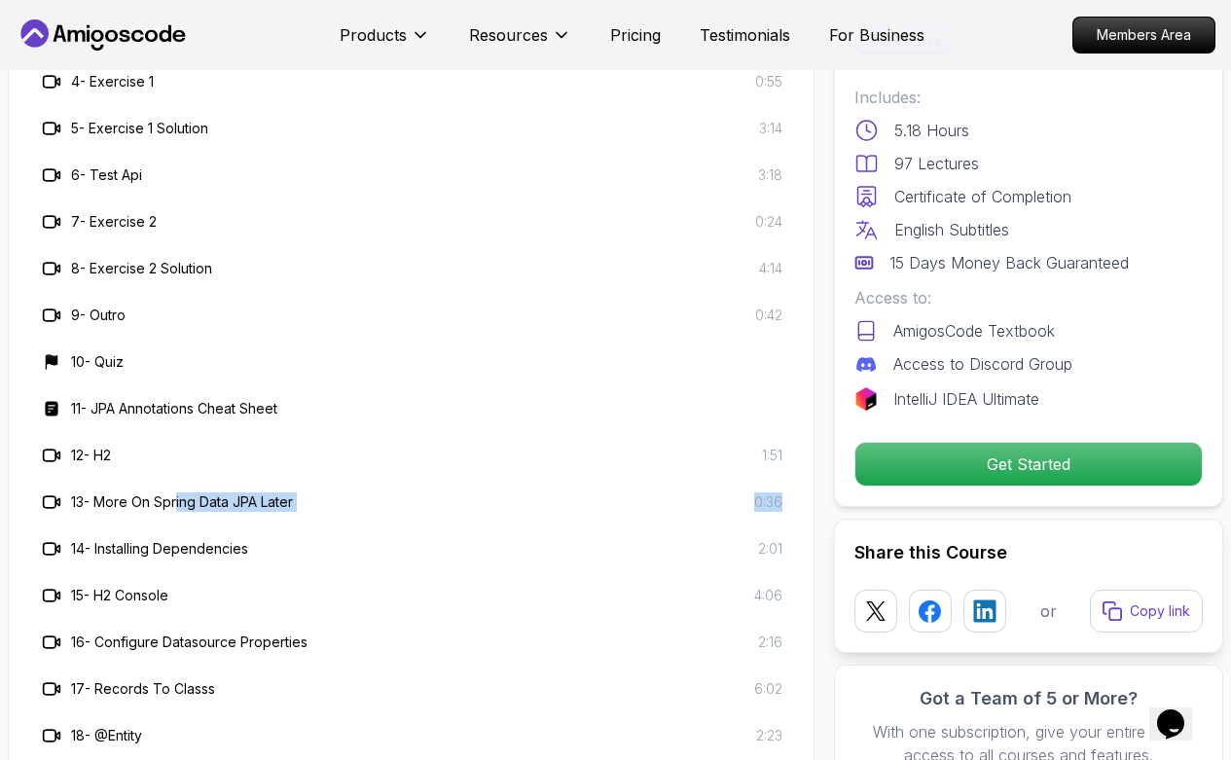
click at [790, 494] on div "13 - More On Spring Data JPA Later 0:36" at bounding box center [411, 502] width 774 height 47
drag, startPoint x: 156, startPoint y: 551, endPoint x: 789, endPoint y: 551, distance: 633.7
click at [789, 531] on div "14 - Installing Dependencies 2:01" at bounding box center [411, 549] width 774 height 47
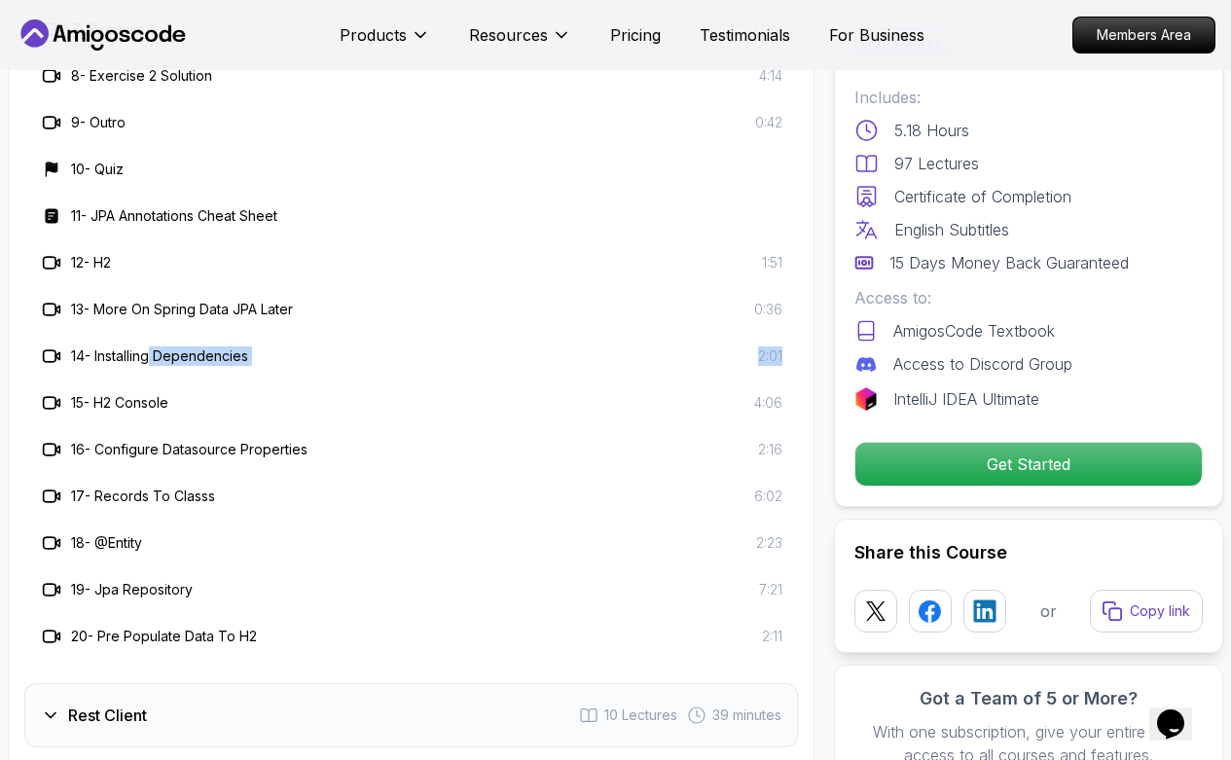
scroll to position [3645, 0]
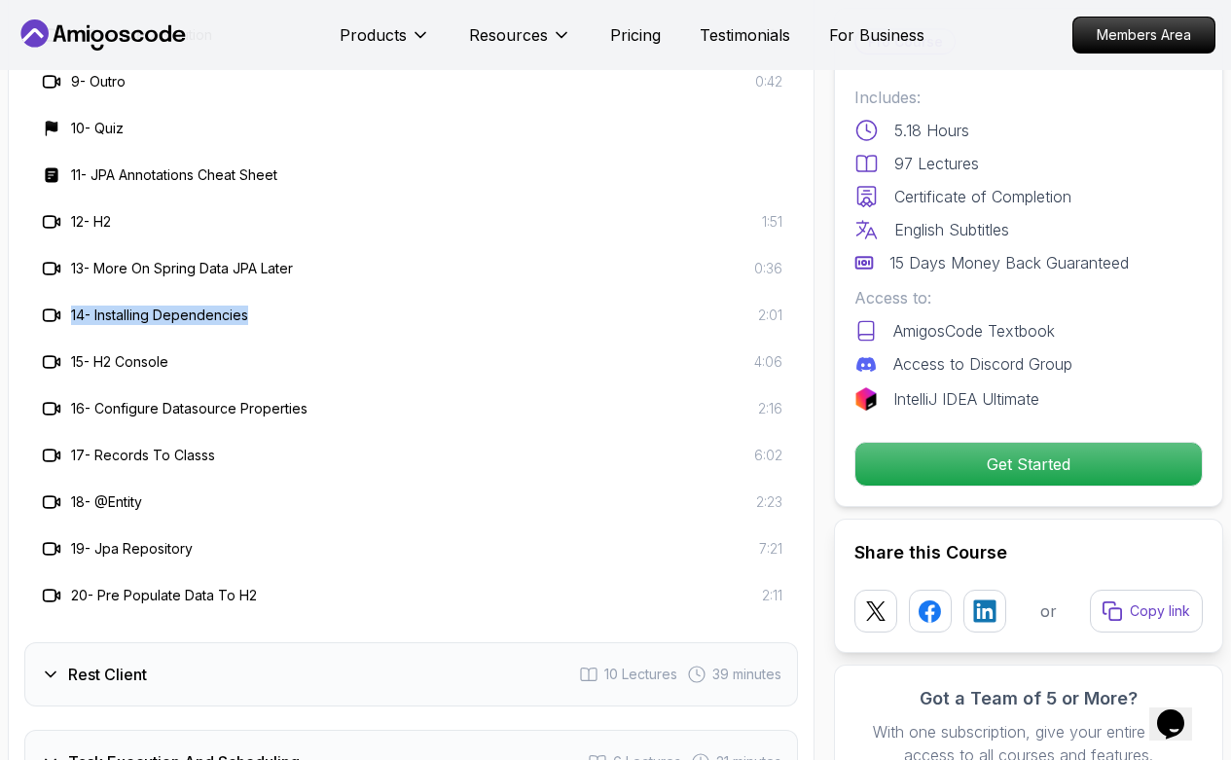
drag, startPoint x: 74, startPoint y: 322, endPoint x: 263, endPoint y: 327, distance: 188.9
click at [263, 327] on div "14 - Installing Dependencies 2:01" at bounding box center [411, 315] width 743 height 23
copy h3 "14 - Installing Dependencies"
drag, startPoint x: 70, startPoint y: 362, endPoint x: 789, endPoint y: 358, distance: 719.4
click at [789, 358] on div "15 - H2 Console 4:06" at bounding box center [411, 362] width 774 height 47
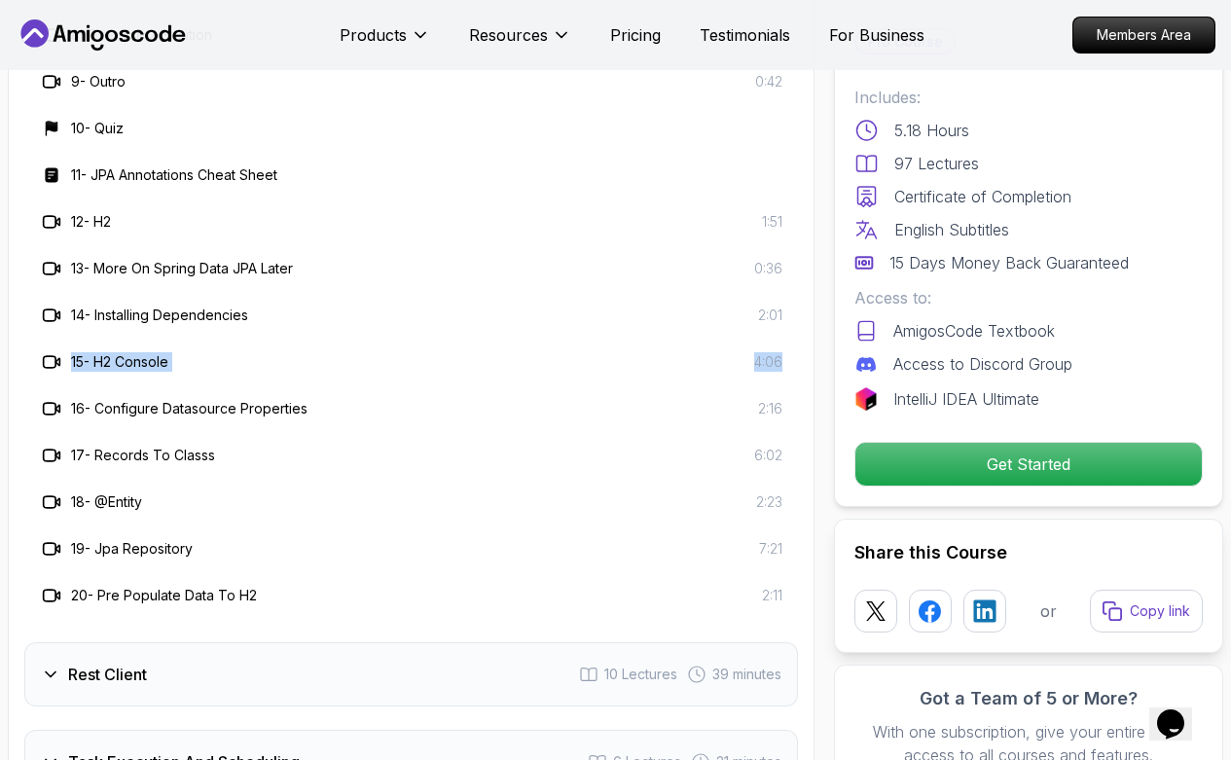
click at [196, 377] on div "15 - H2 Console 4:06" at bounding box center [411, 362] width 774 height 47
drag, startPoint x: 96, startPoint y: 368, endPoint x: 787, endPoint y: 361, distance: 691.2
click at [787, 361] on div "15 - H2 Console 4:06" at bounding box center [411, 362] width 774 height 47
drag, startPoint x: 95, startPoint y: 405, endPoint x: 787, endPoint y: 406, distance: 692.1
click at [787, 406] on div "16 - Configure Datasource Properties 2:16" at bounding box center [411, 408] width 774 height 47
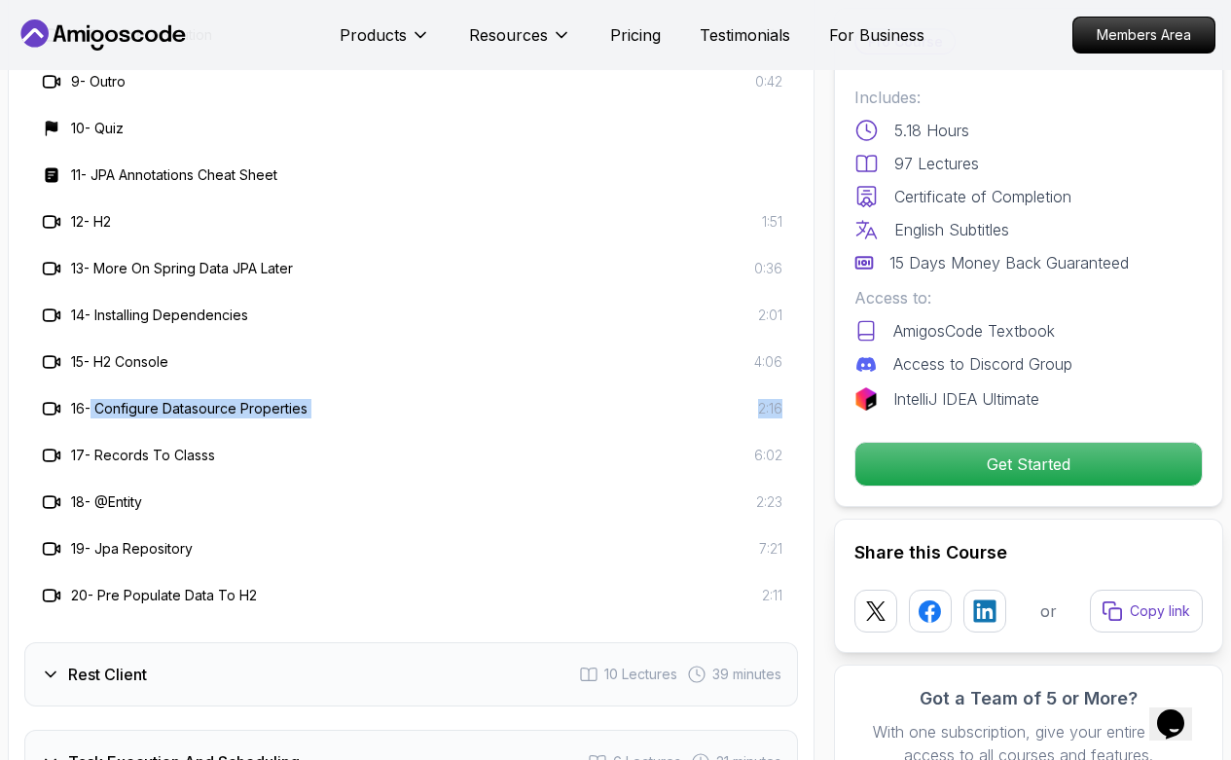
click at [101, 410] on h3 "16 - Configure Datasource Properties" at bounding box center [189, 408] width 237 height 19
drag, startPoint x: 101, startPoint y: 410, endPoint x: 311, endPoint y: 408, distance: 209.3
click at [311, 408] on div "16 - Configure Datasource Properties 2:16" at bounding box center [411, 408] width 743 height 23
copy h3 "Configure Datasource Properties"
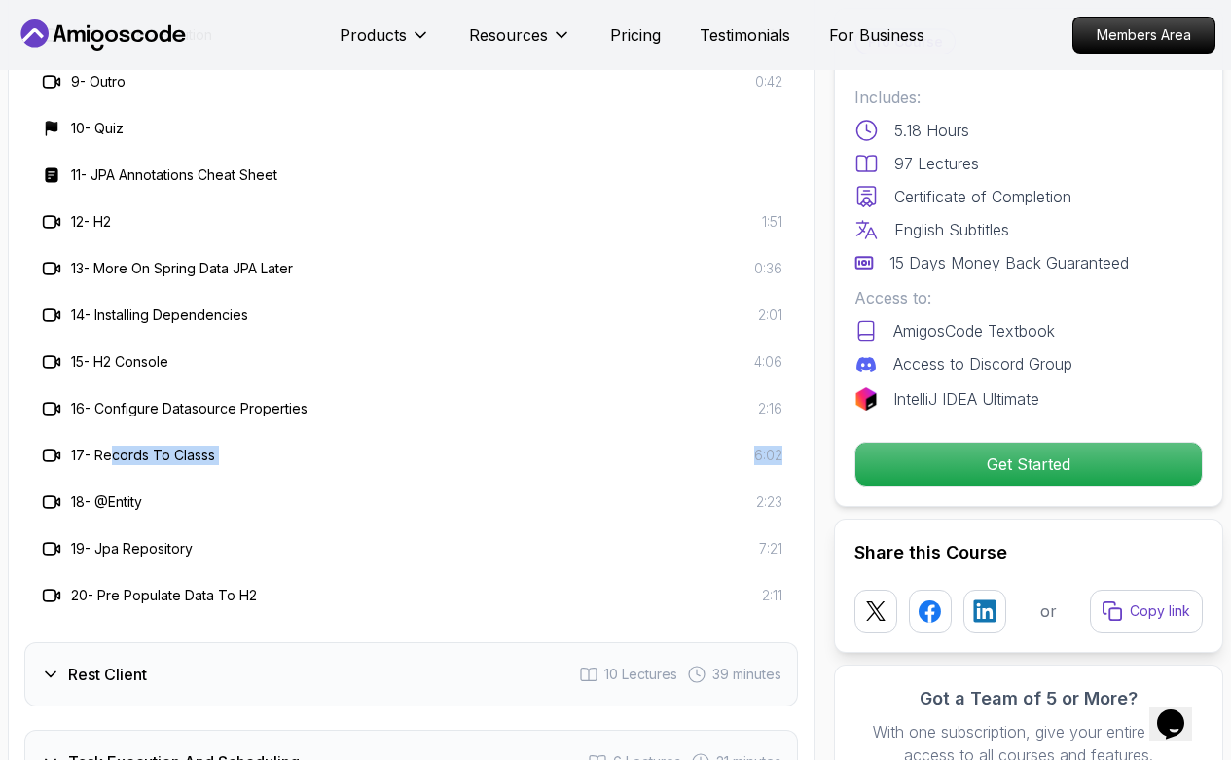
drag, startPoint x: 117, startPoint y: 455, endPoint x: 785, endPoint y: 449, distance: 667.8
click at [785, 449] on div "17 - Records To Classs 6:02" at bounding box center [411, 455] width 774 height 47
drag, startPoint x: 98, startPoint y: 458, endPoint x: 215, endPoint y: 457, distance: 116.8
click at [215, 457] on h3 "17 - Records To Classs" at bounding box center [143, 455] width 144 height 19
copy h3 "Records To Classs"
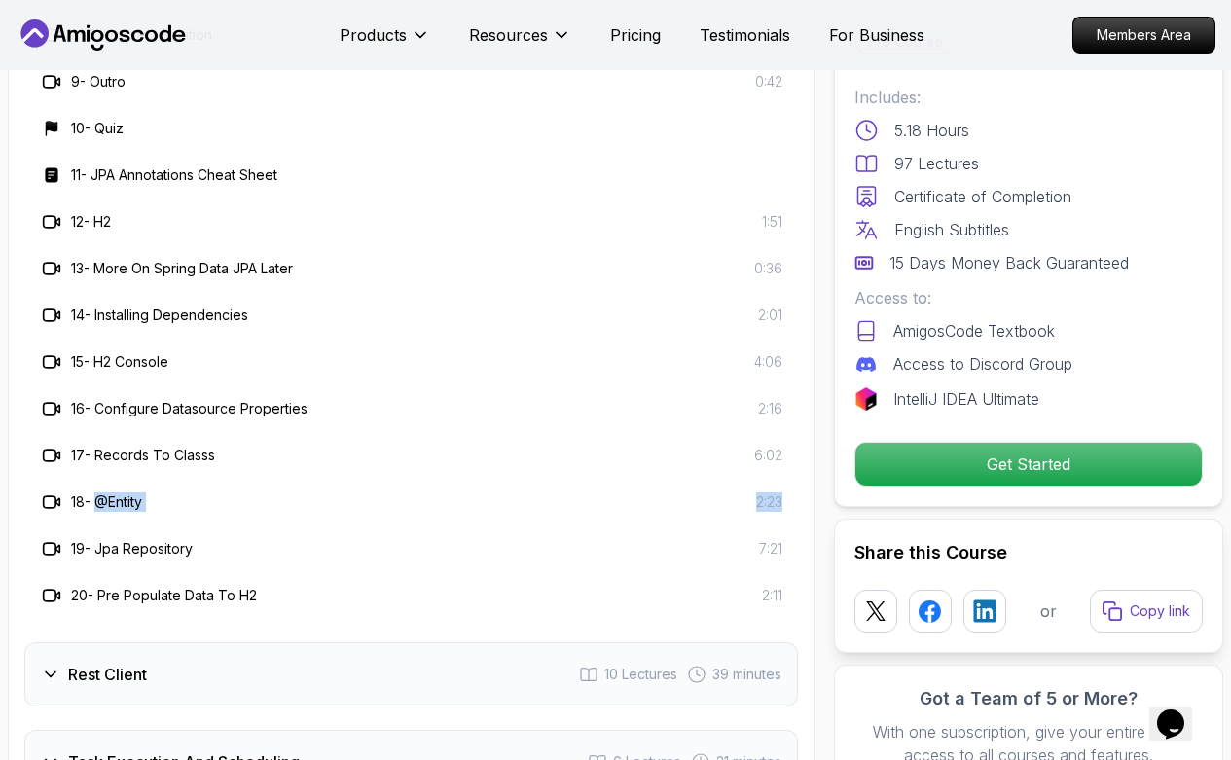
drag, startPoint x: 97, startPoint y: 508, endPoint x: 796, endPoint y: 497, distance: 699.0
click at [796, 497] on div "18 - @Entity 2:23" at bounding box center [411, 502] width 774 height 47
drag, startPoint x: 105, startPoint y: 552, endPoint x: 783, endPoint y: 552, distance: 677.5
click at [783, 531] on div "19 - Jpa Repository 7:21" at bounding box center [411, 549] width 774 height 47
drag, startPoint x: 106, startPoint y: 590, endPoint x: 257, endPoint y: 605, distance: 151.7
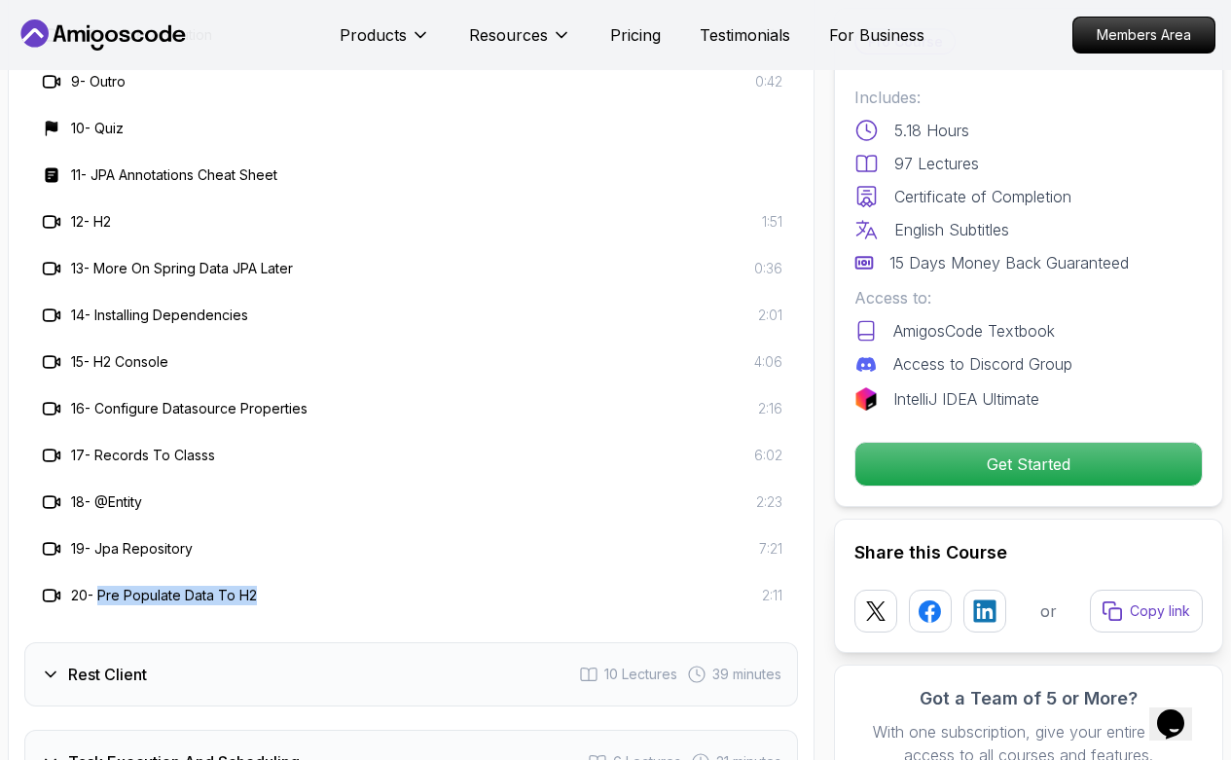
click at [257, 531] on h3 "20 - Pre Populate Data To H2" at bounding box center [164, 595] width 186 height 19
copy h3 "Pre Populate Data To H2"
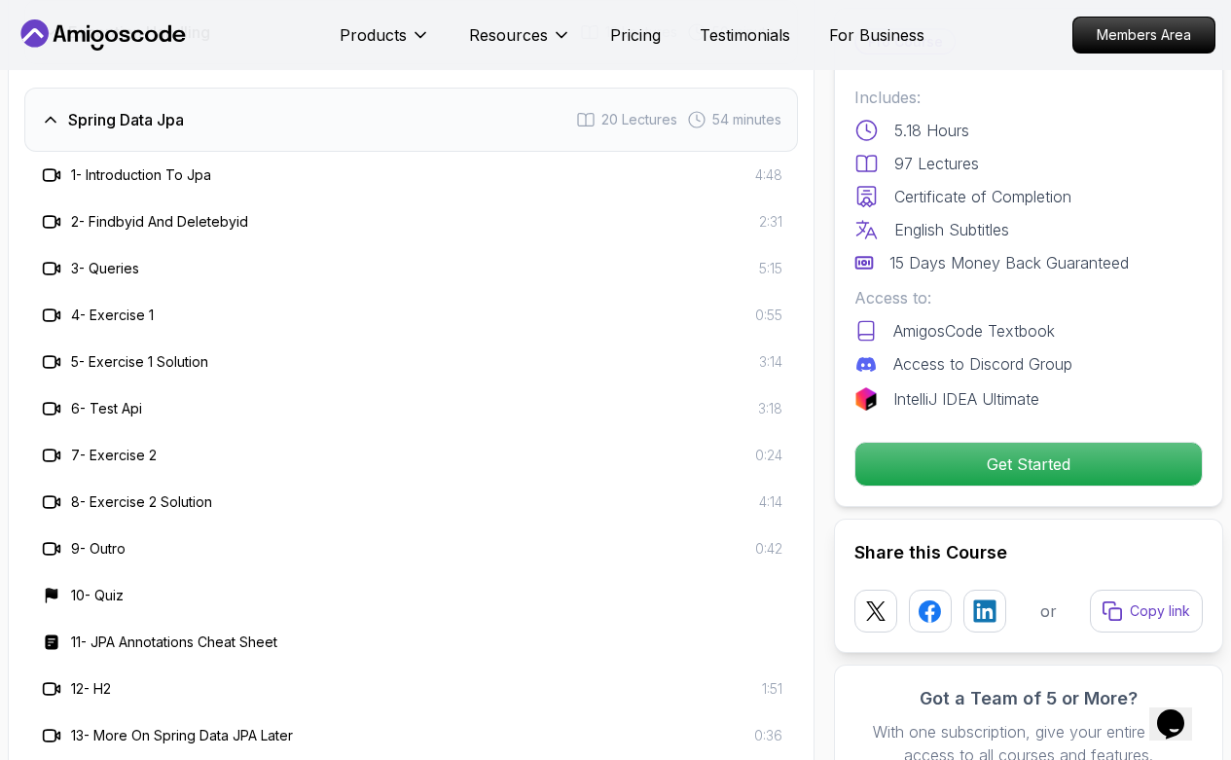
scroll to position [3295, 0]
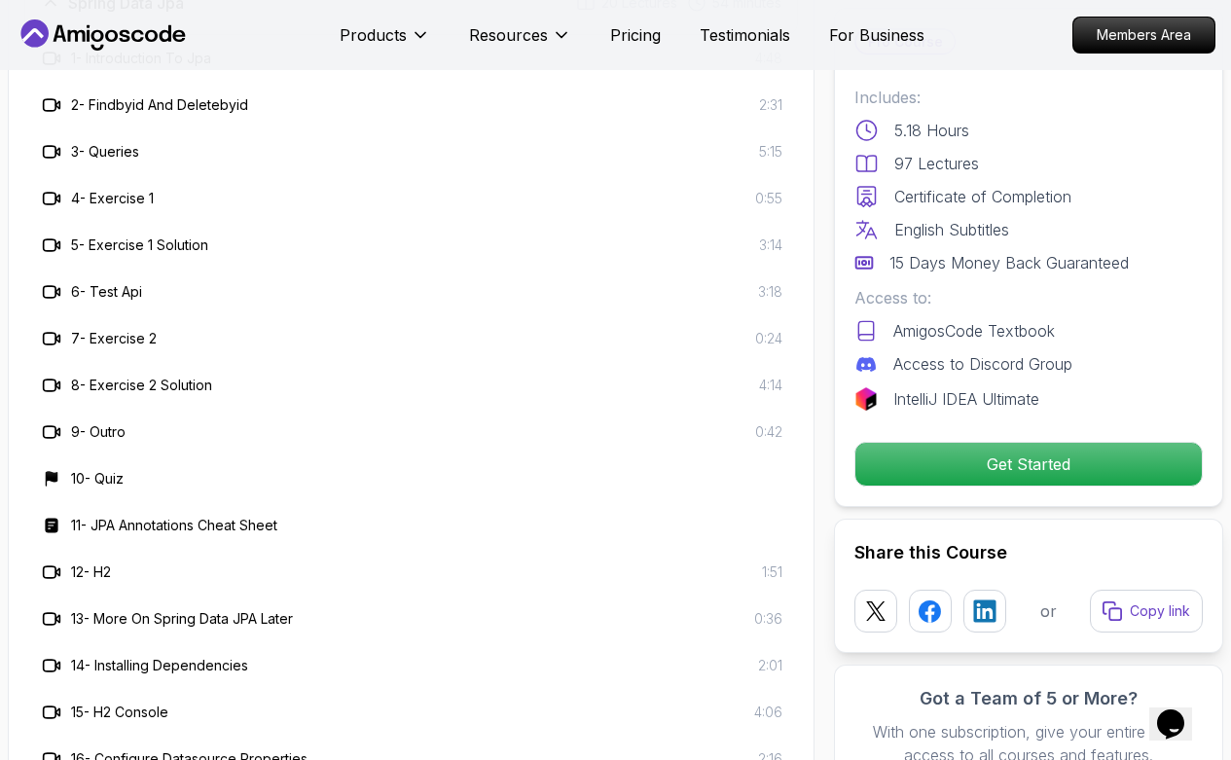
click at [638, 283] on div "6 - [DEMOGRAPHIC_DATA] 3:18" at bounding box center [411, 291] width 743 height 23
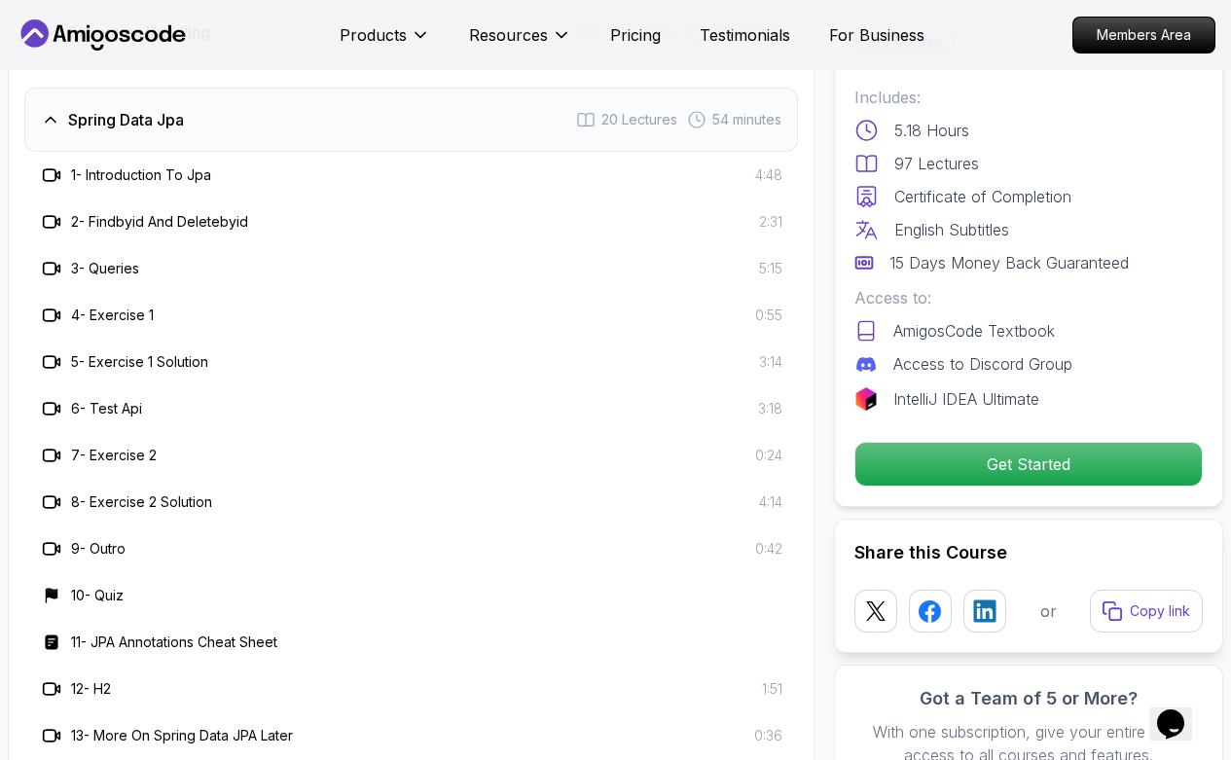
click at [769, 531] on span "1:51" at bounding box center [772, 688] width 20 height 19
drag, startPoint x: 82, startPoint y: 687, endPoint x: 690, endPoint y: 614, distance: 612.7
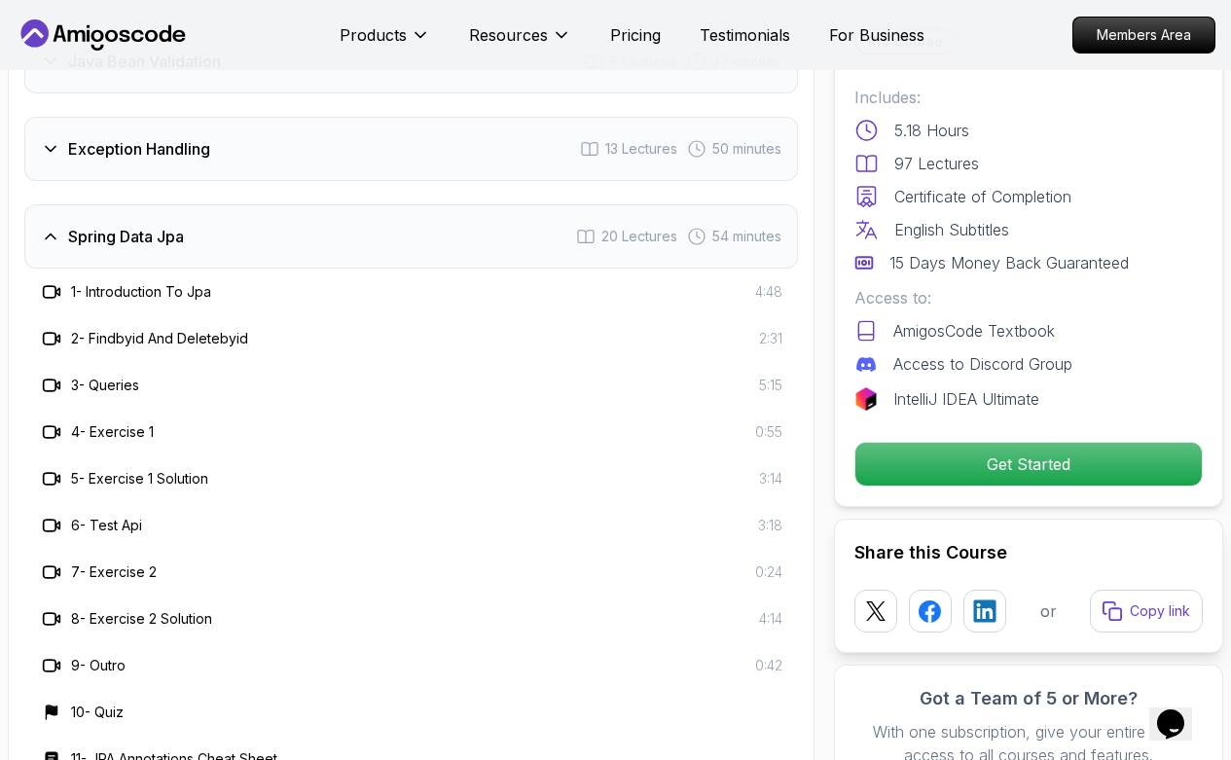
click at [201, 236] on div "Spring Data Jpa 20 Lectures 54 minutes" at bounding box center [411, 236] width 774 height 64
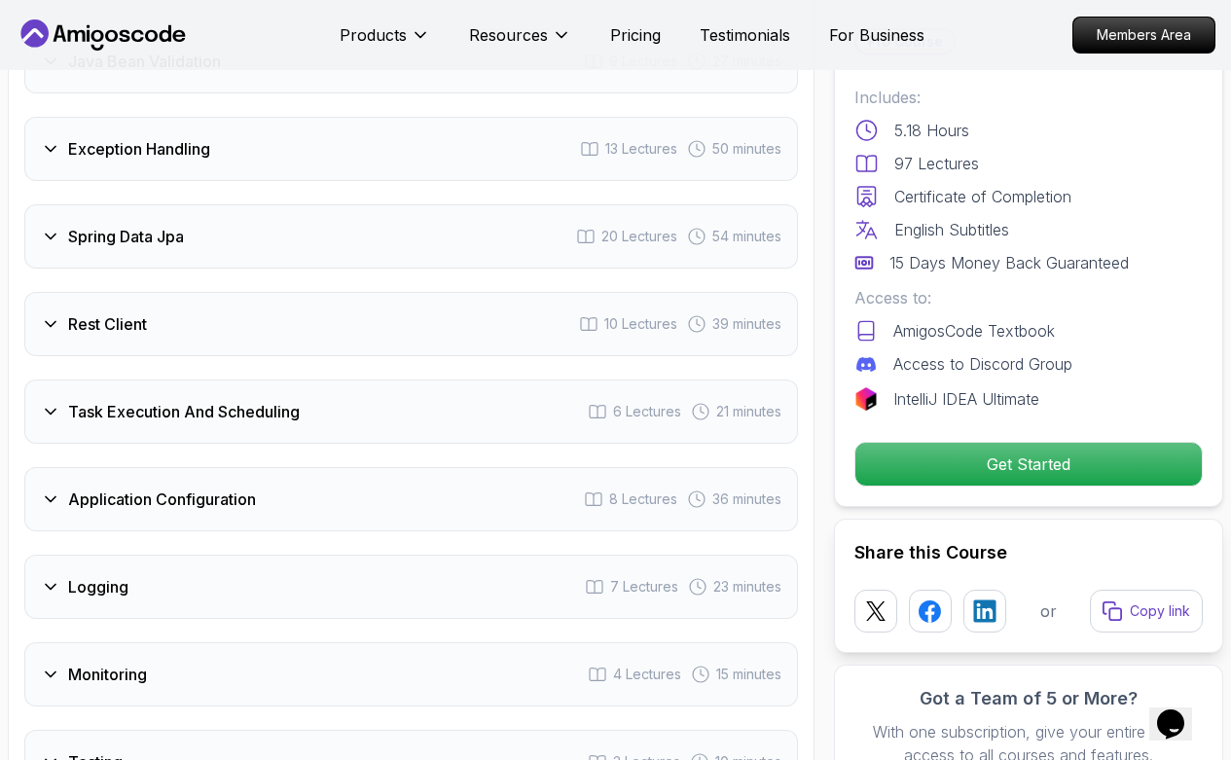
click at [189, 321] on div "Rest Client 10 Lectures 39 minutes" at bounding box center [411, 324] width 774 height 64
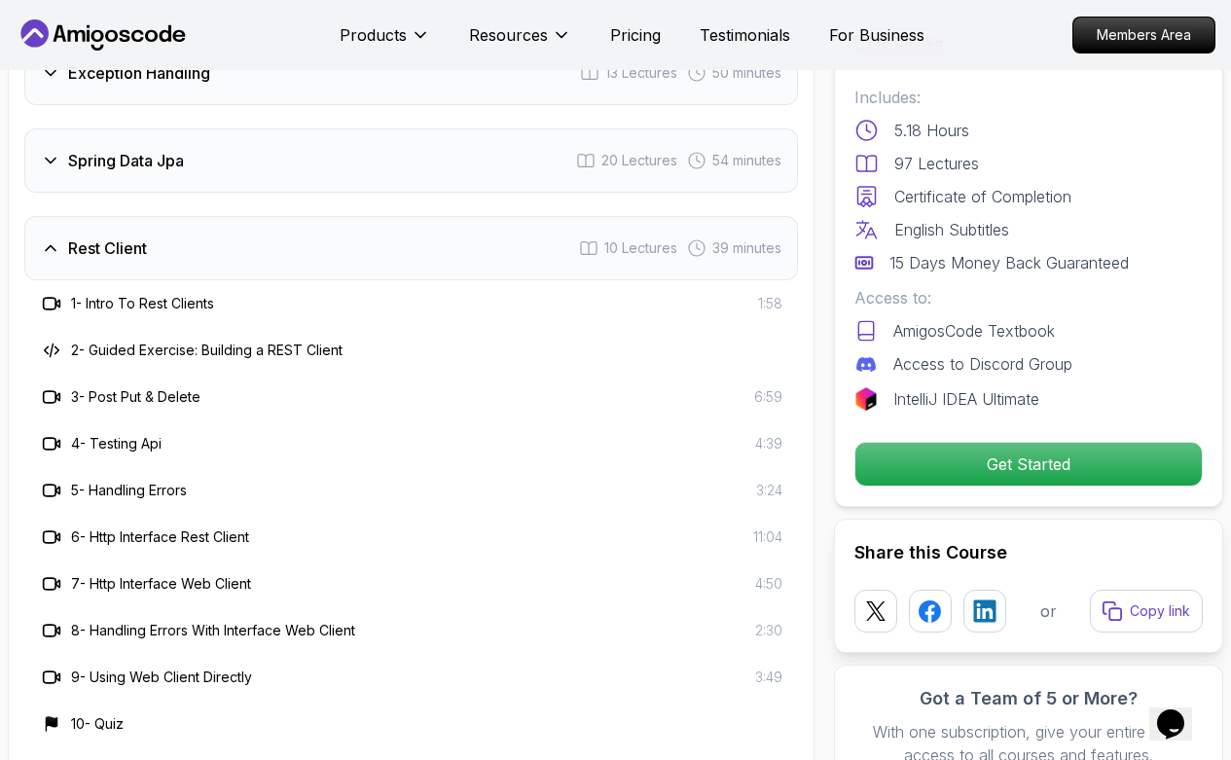
scroll to position [3178, 0]
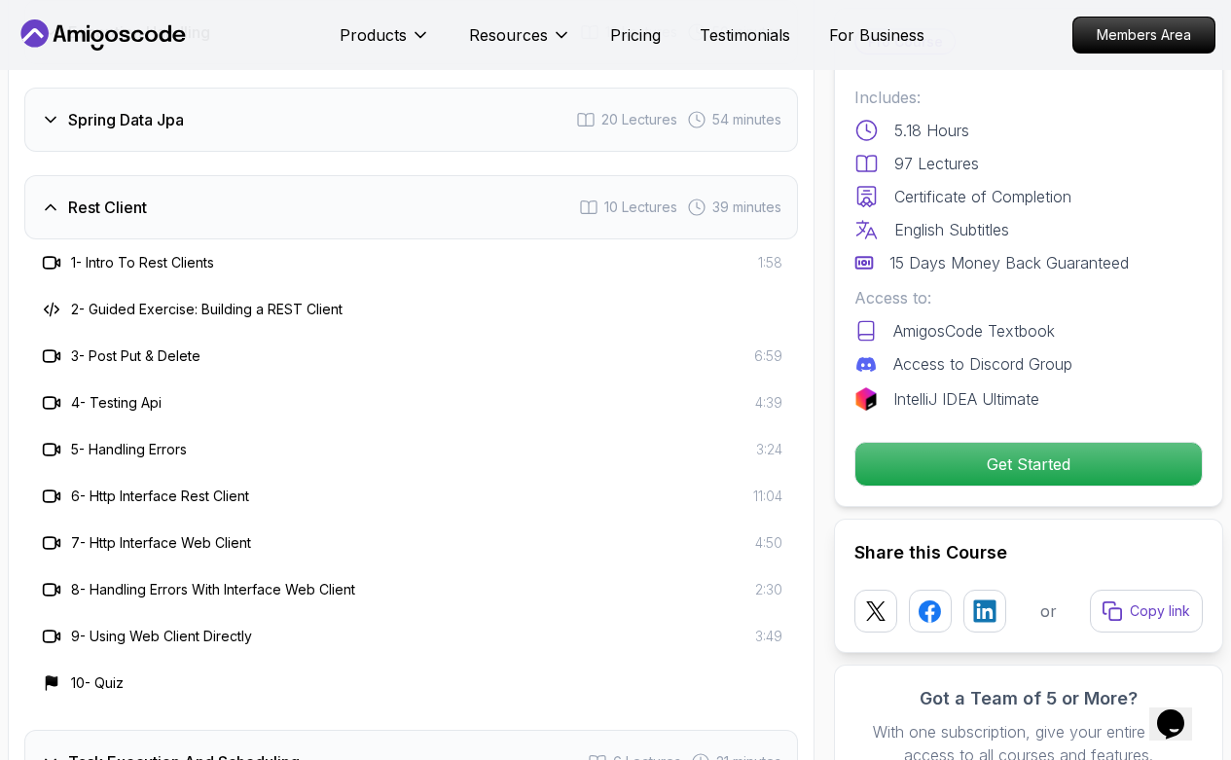
click at [548, 338] on div "3 - Post Put & Delete 6:59" at bounding box center [411, 356] width 774 height 47
click at [762, 256] on span "1:58" at bounding box center [770, 262] width 24 height 19
click at [312, 122] on div "Spring Data Jpa 20 Lectures 54 minutes" at bounding box center [411, 120] width 774 height 64
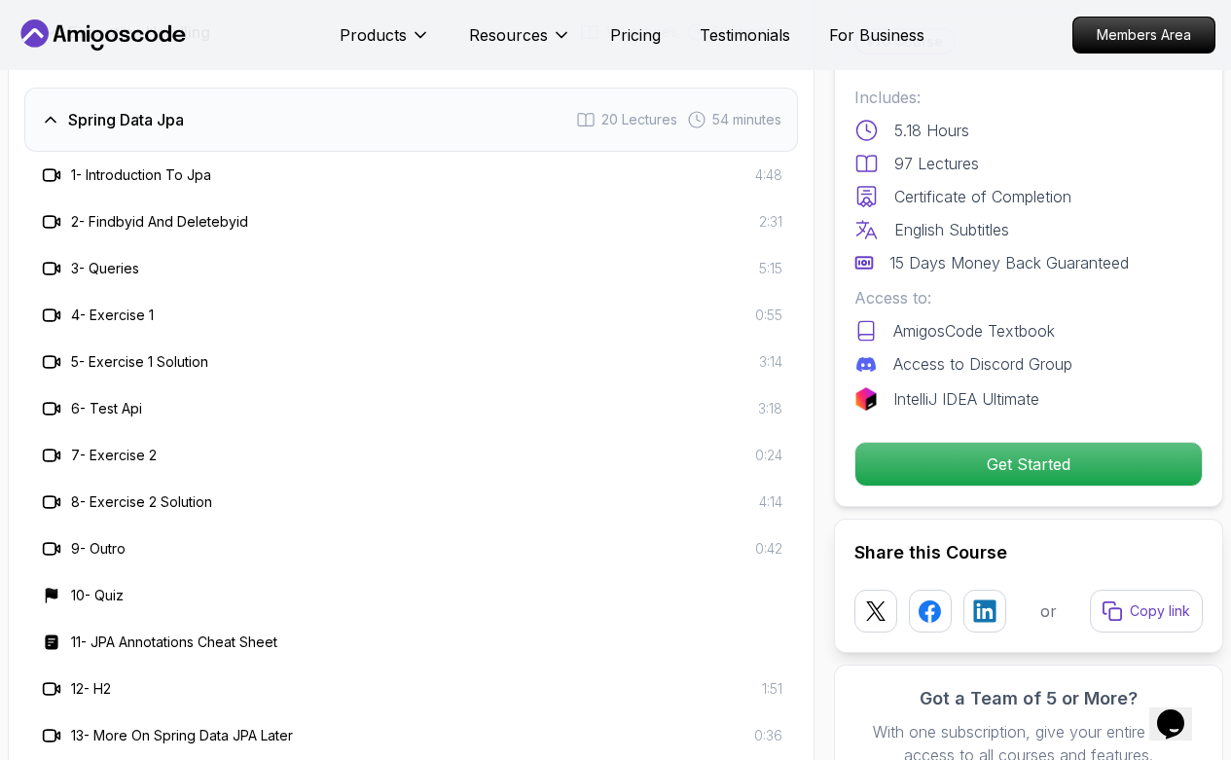
click at [312, 122] on div "Spring Data Jpa 20 Lectures 54 minutes" at bounding box center [411, 120] width 774 height 64
